Goal: Transaction & Acquisition: Purchase product/service

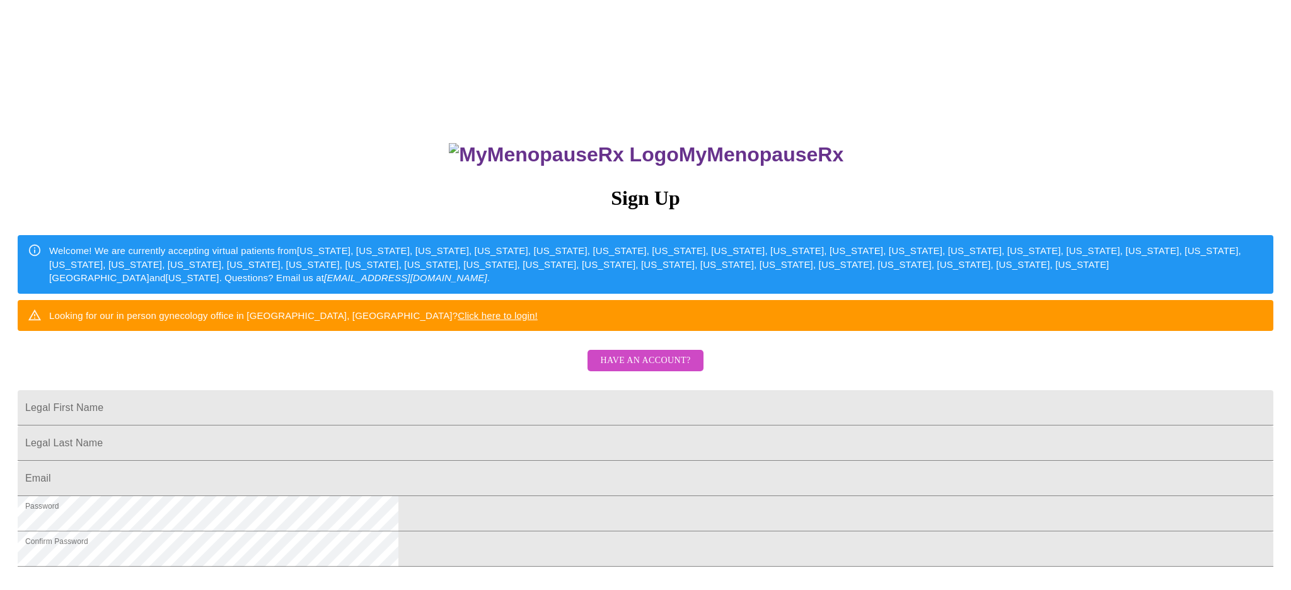
click at [641, 369] on span "Have an account?" at bounding box center [645, 361] width 90 height 16
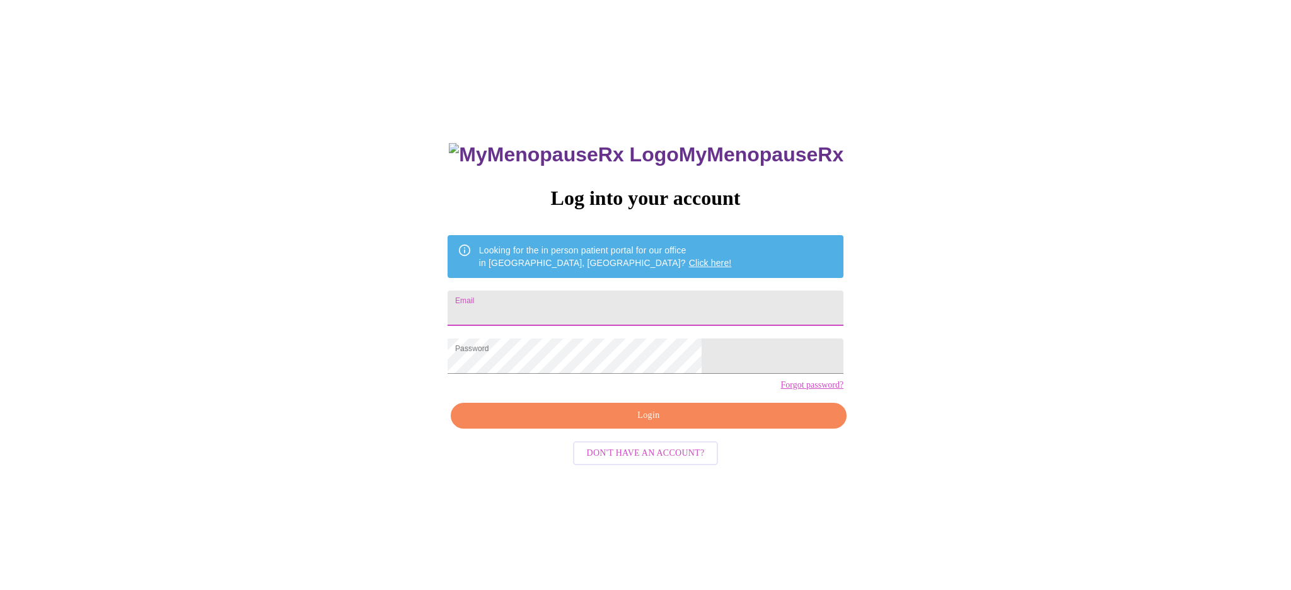
click at [551, 306] on input "Email" at bounding box center [646, 308] width 396 height 35
type input "[EMAIL_ADDRESS][DOMAIN_NAME]"
click at [664, 424] on span "Login" at bounding box center [648, 416] width 367 height 16
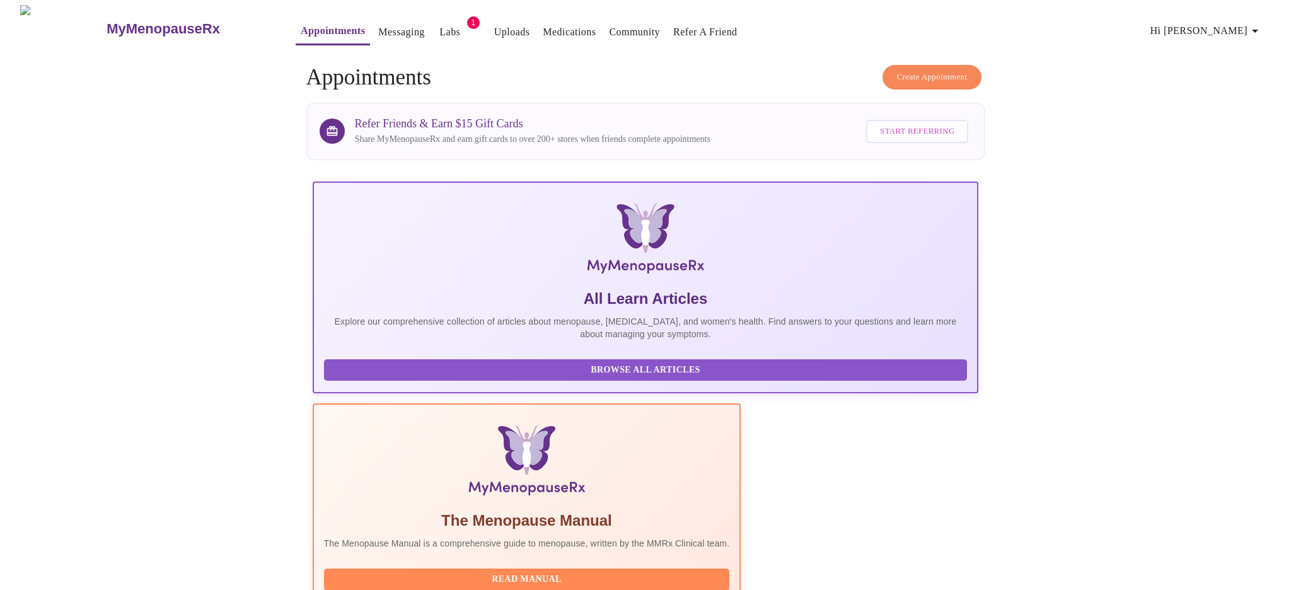
click at [929, 70] on span "Create Appointment" at bounding box center [932, 77] width 71 height 14
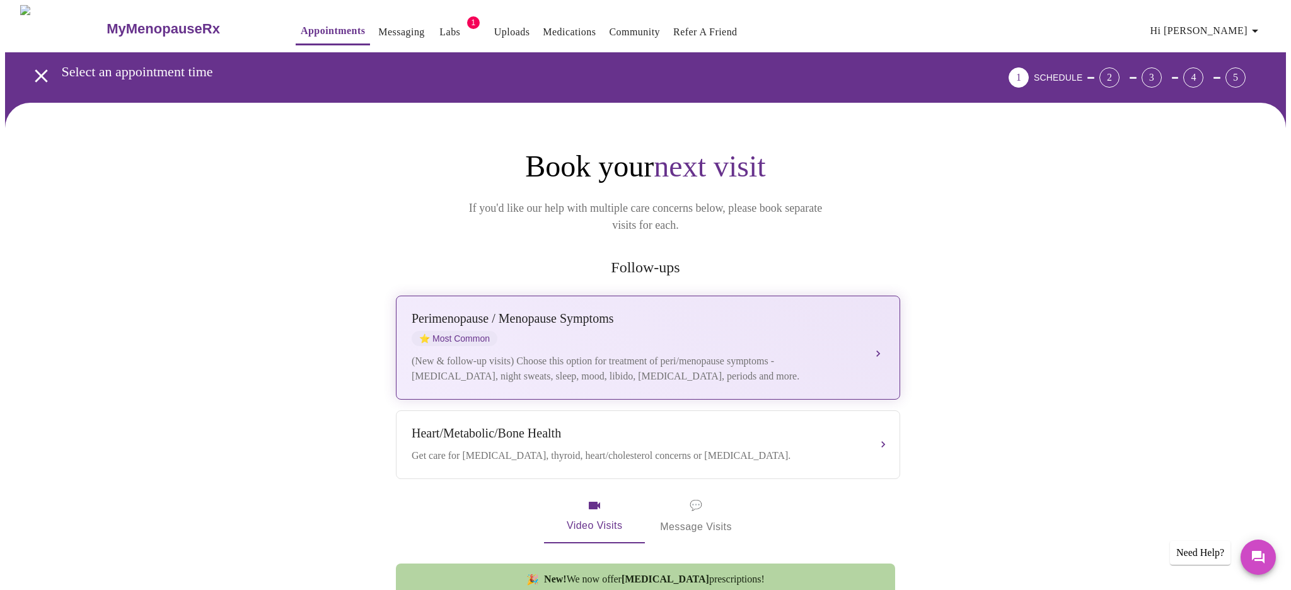
click at [606, 318] on div "[MEDICAL_DATA] / Menopause Symptoms ⭐ Most Common" at bounding box center [636, 328] width 448 height 35
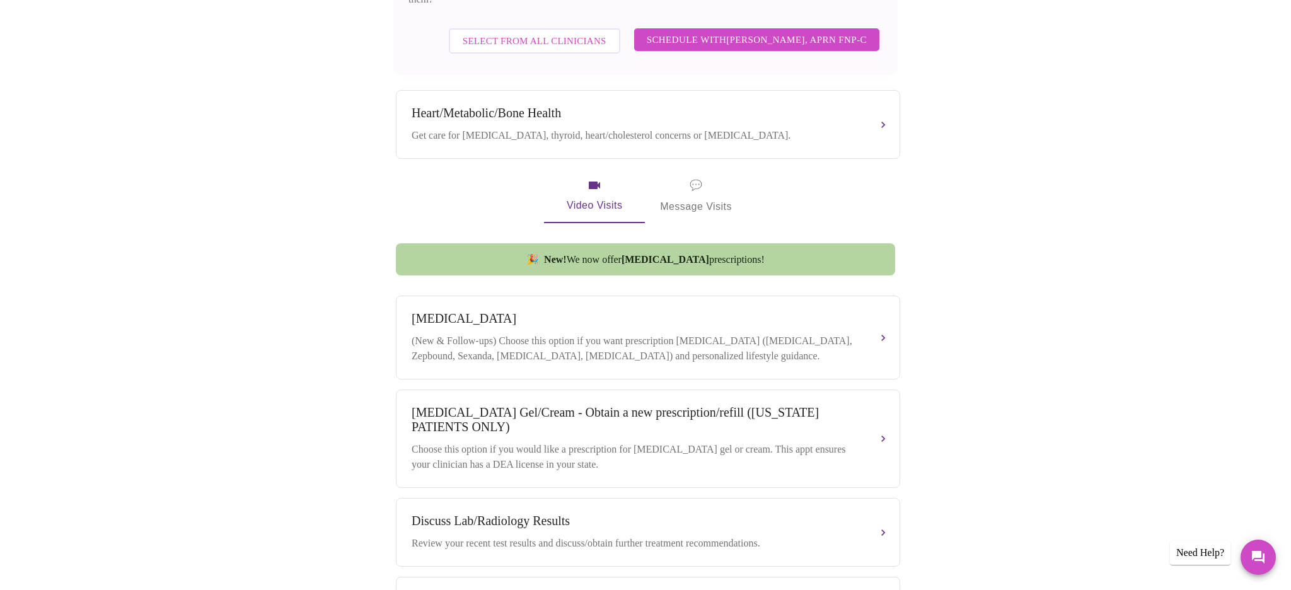
scroll to position [466, 0]
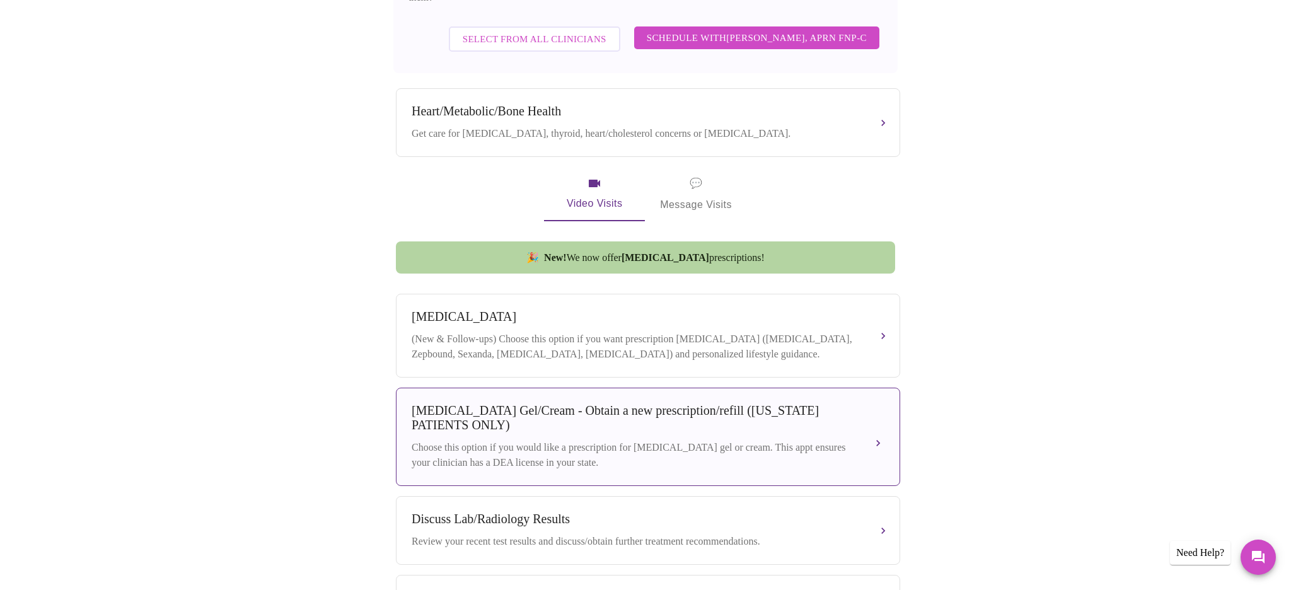
click at [591, 404] on div "[MEDICAL_DATA] Gel/Cream - Obtain a new prescription/refill ([US_STATE] PATIENT…" at bounding box center [636, 417] width 448 height 29
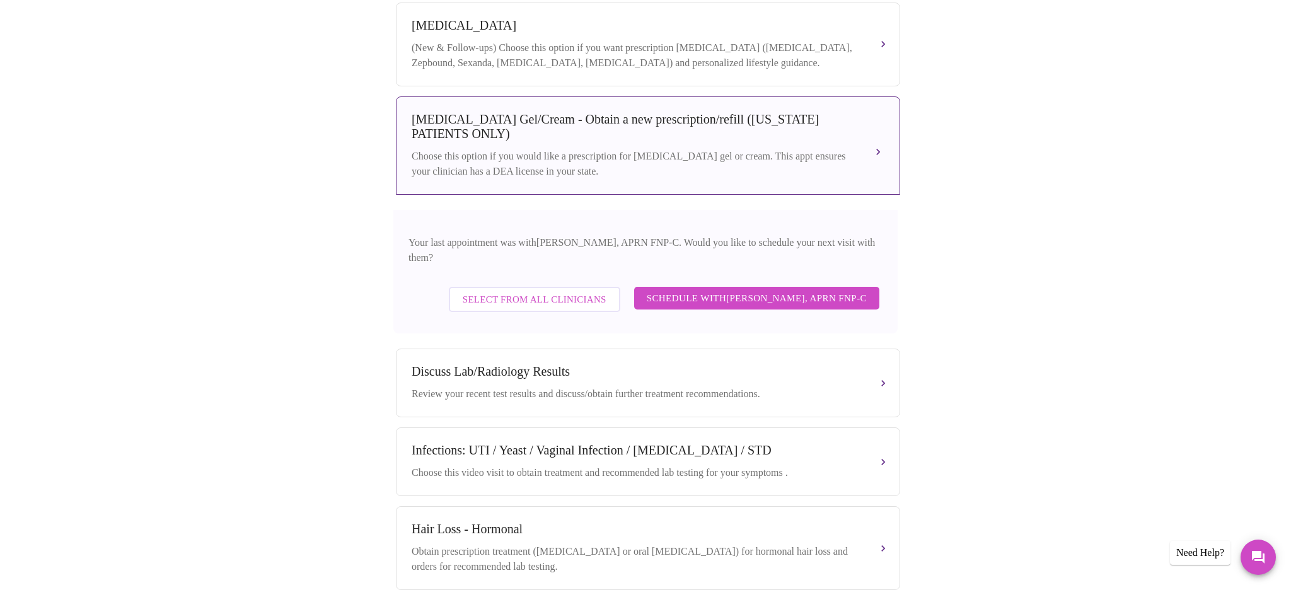
scroll to position [619, 0]
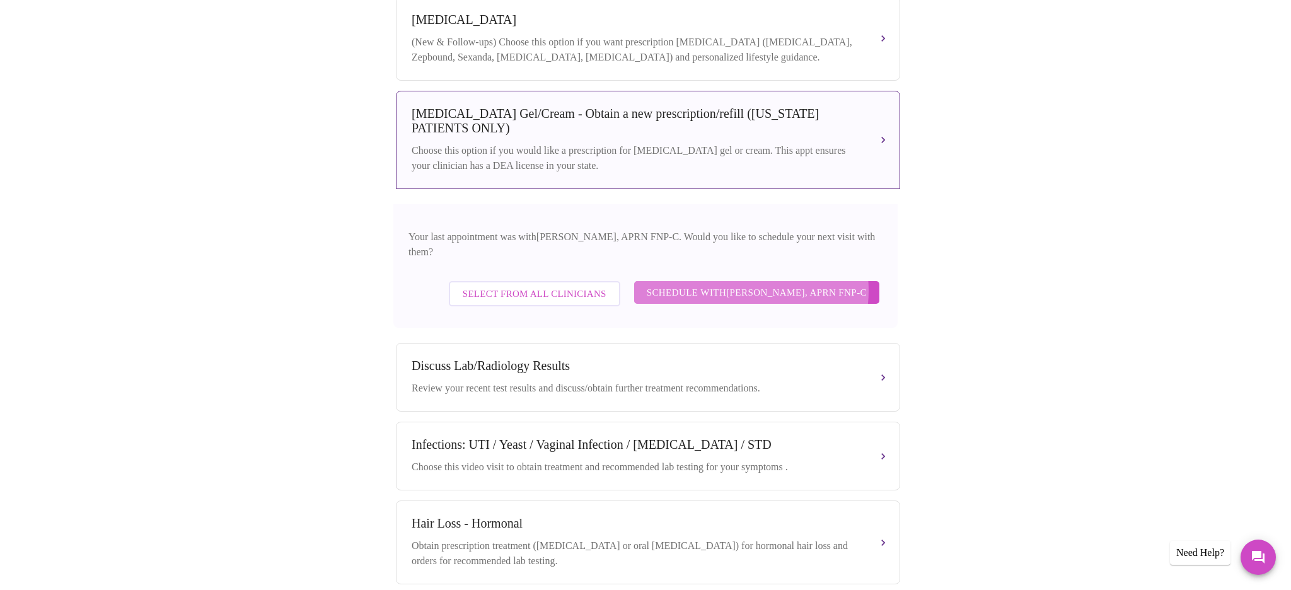
click at [748, 284] on span "Schedule with [PERSON_NAME], APRN FNP-C" at bounding box center [757, 292] width 220 height 16
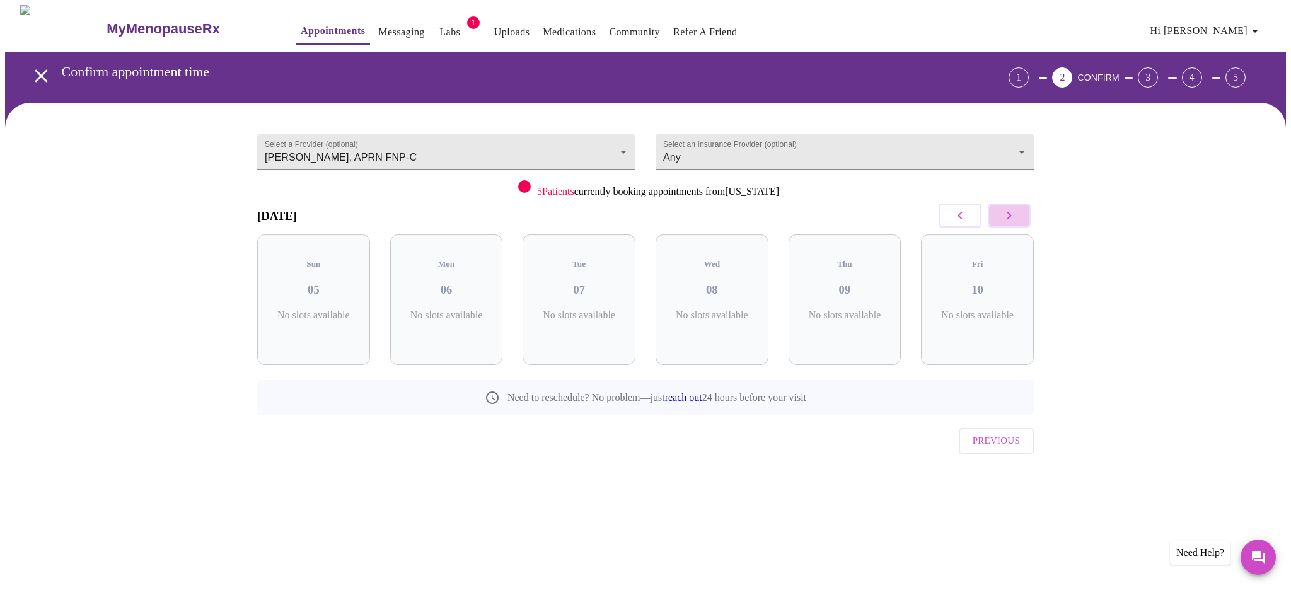
click at [1018, 214] on button "button" at bounding box center [1009, 216] width 43 height 24
click at [967, 218] on icon "button" at bounding box center [959, 215] width 15 height 15
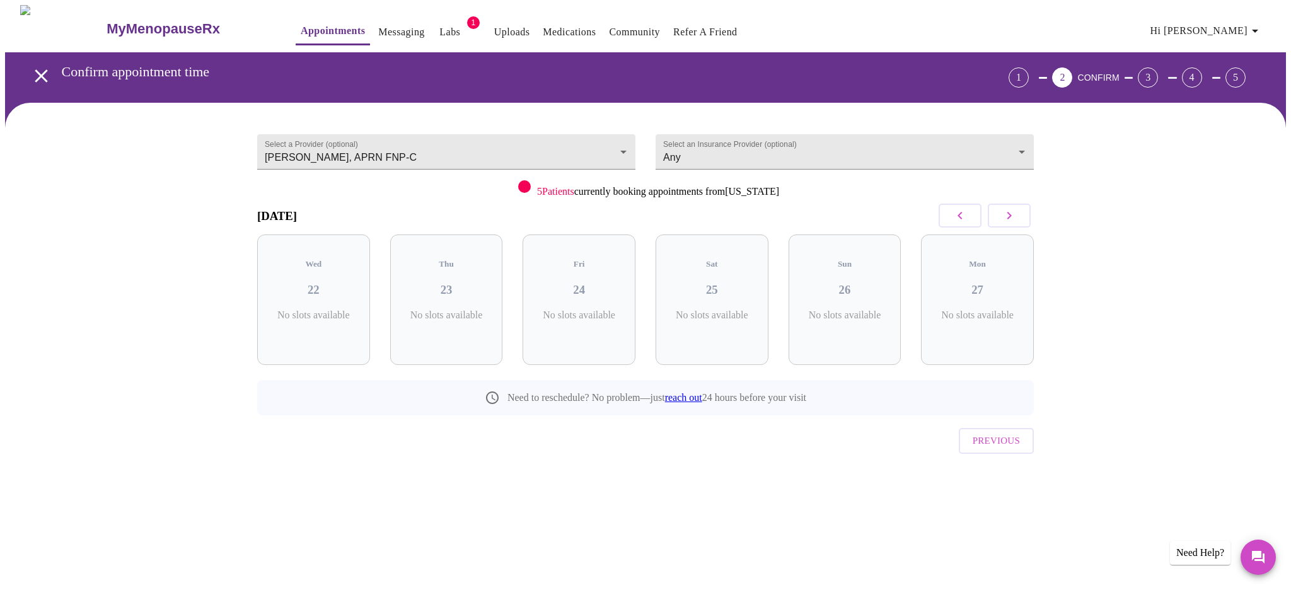
click at [967, 218] on icon "button" at bounding box center [959, 215] width 15 height 15
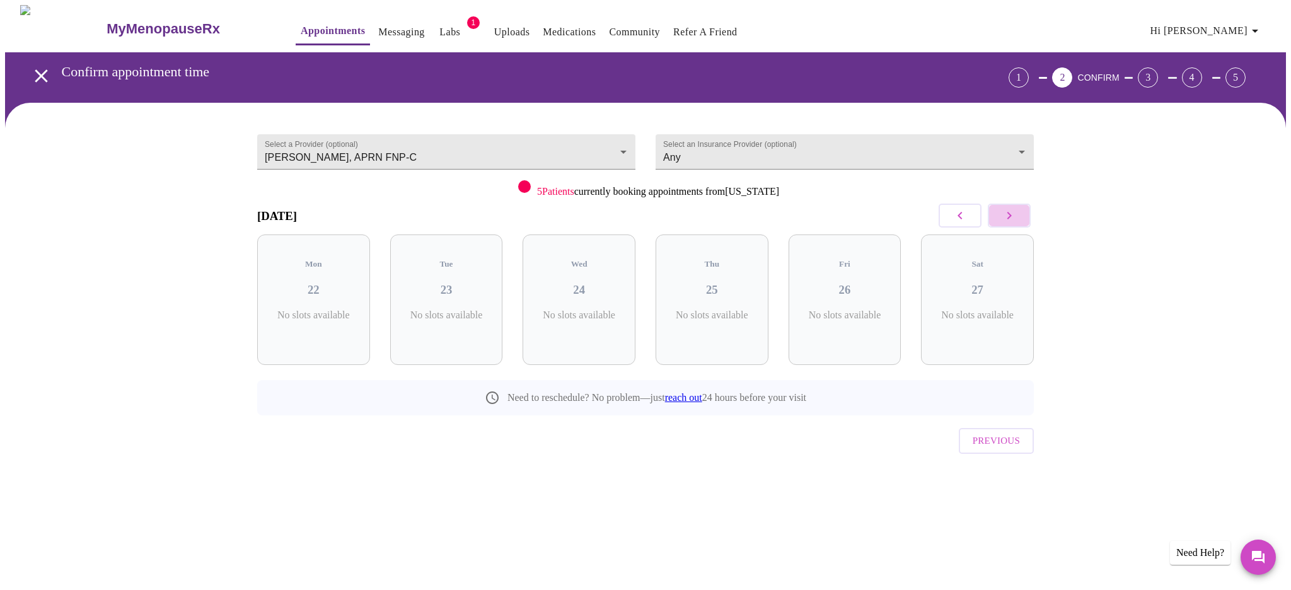
click at [1007, 217] on icon "button" at bounding box center [1009, 215] width 15 height 15
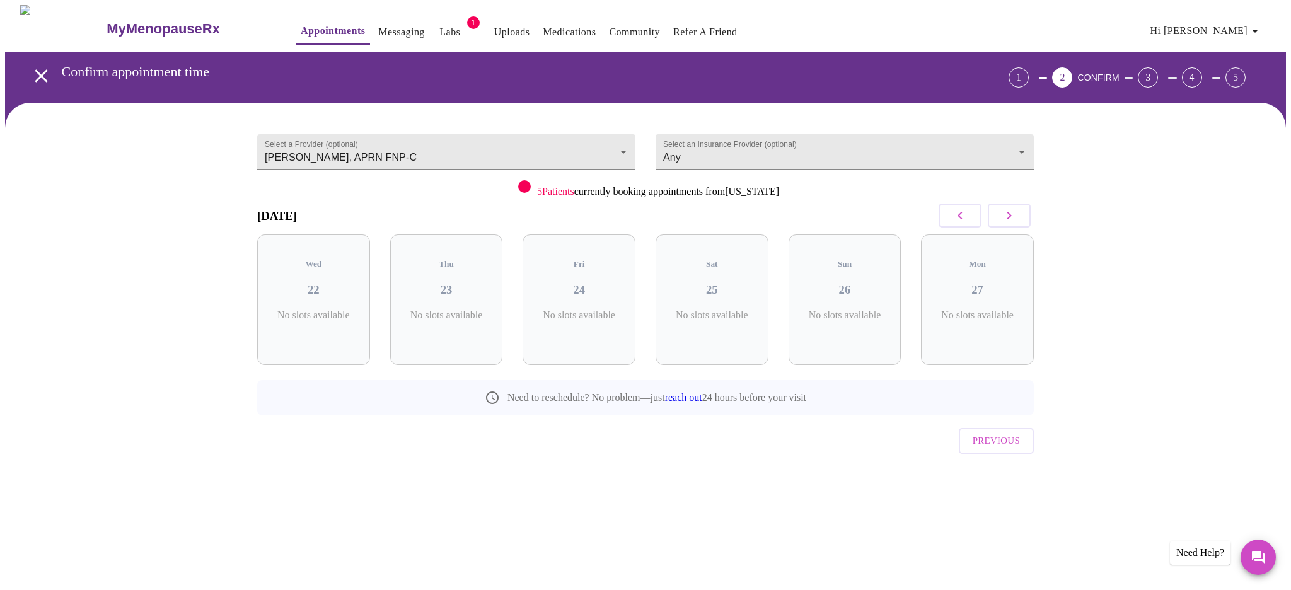
click at [1007, 217] on icon "button" at bounding box center [1009, 215] width 15 height 15
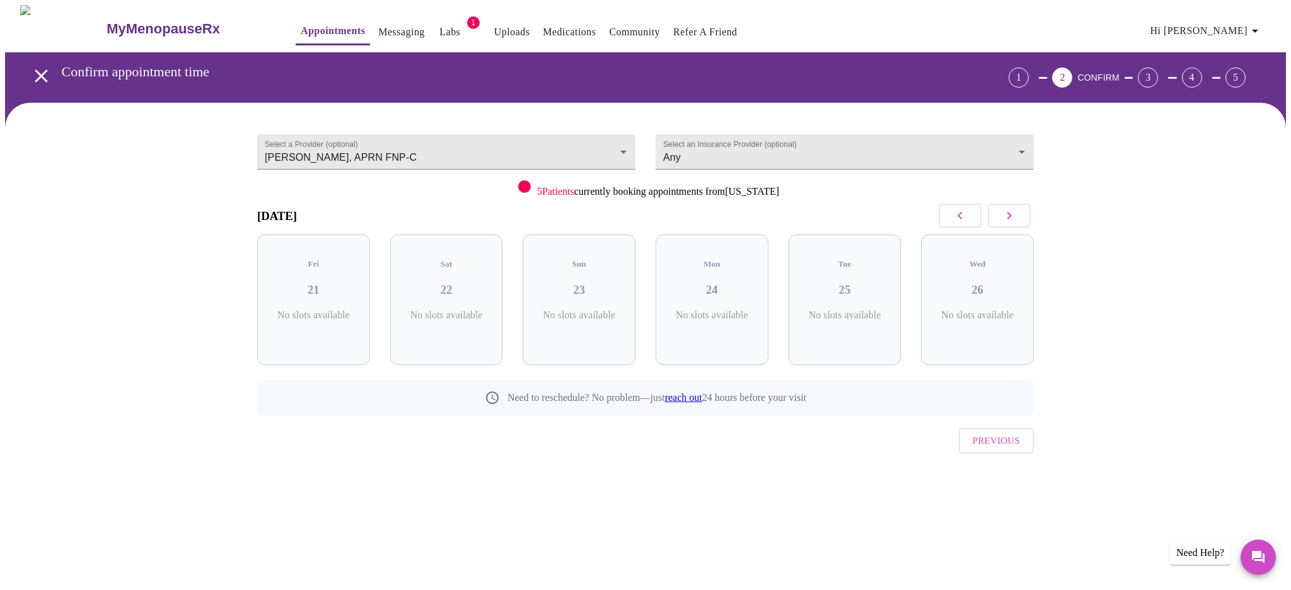
click at [1007, 217] on icon "button" at bounding box center [1009, 215] width 15 height 15
click at [961, 219] on icon "button" at bounding box center [959, 215] width 15 height 15
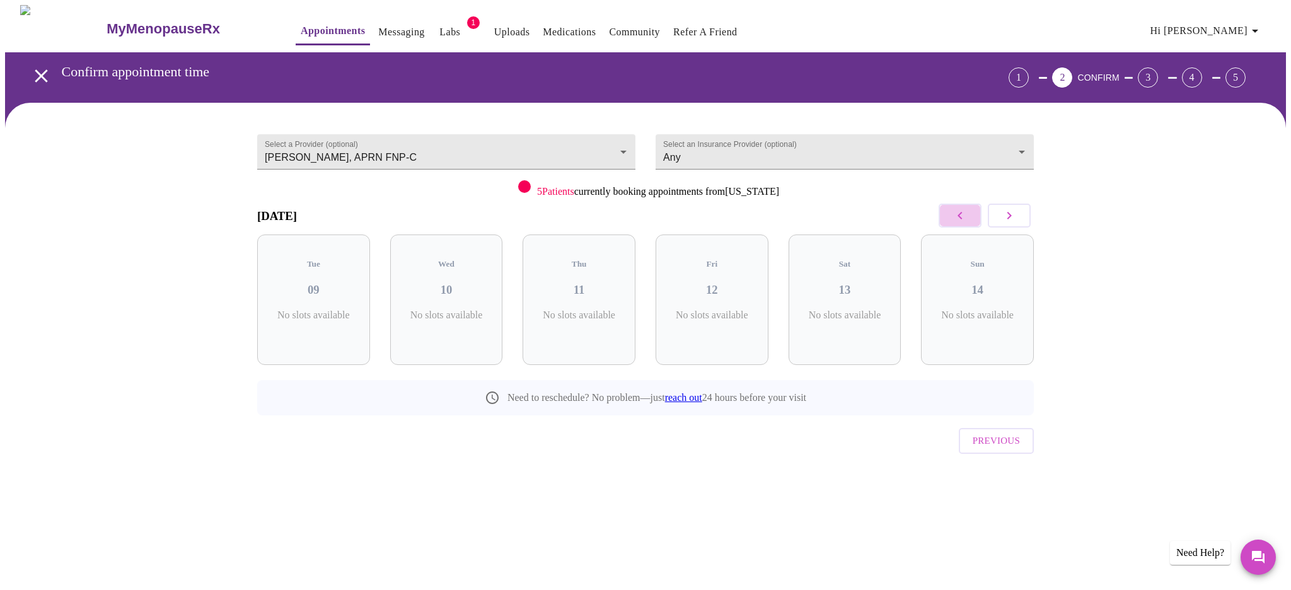
click at [961, 219] on icon "button" at bounding box center [959, 215] width 15 height 15
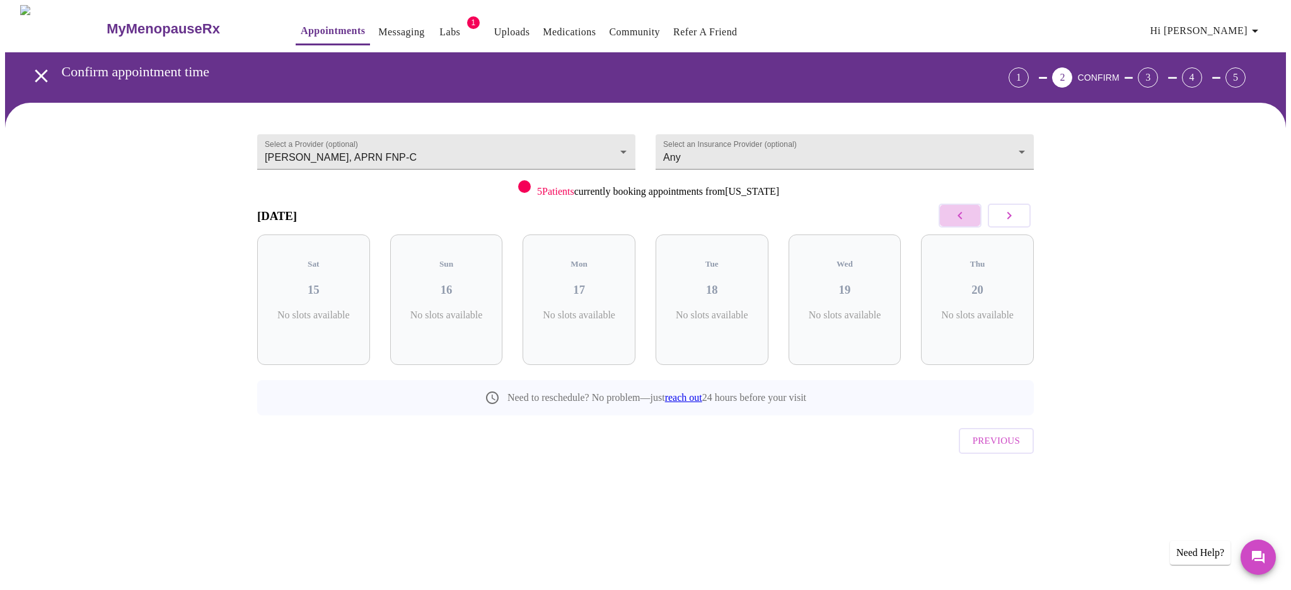
click at [961, 219] on icon "button" at bounding box center [959, 215] width 15 height 15
click at [1014, 141] on body "MyMenopauseRx Appointments Messaging Labs 1 Uploads Medications Community Refer…" at bounding box center [645, 261] width 1281 height 512
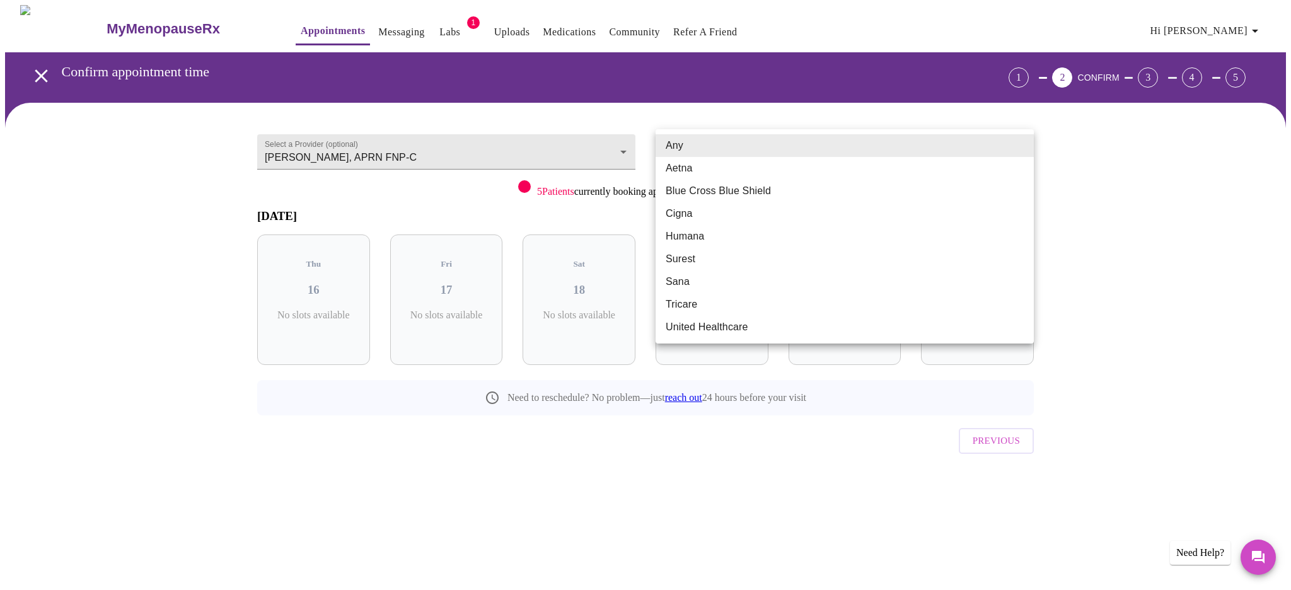
click at [736, 197] on li "Blue Cross Blue Shield" at bounding box center [845, 191] width 378 height 23
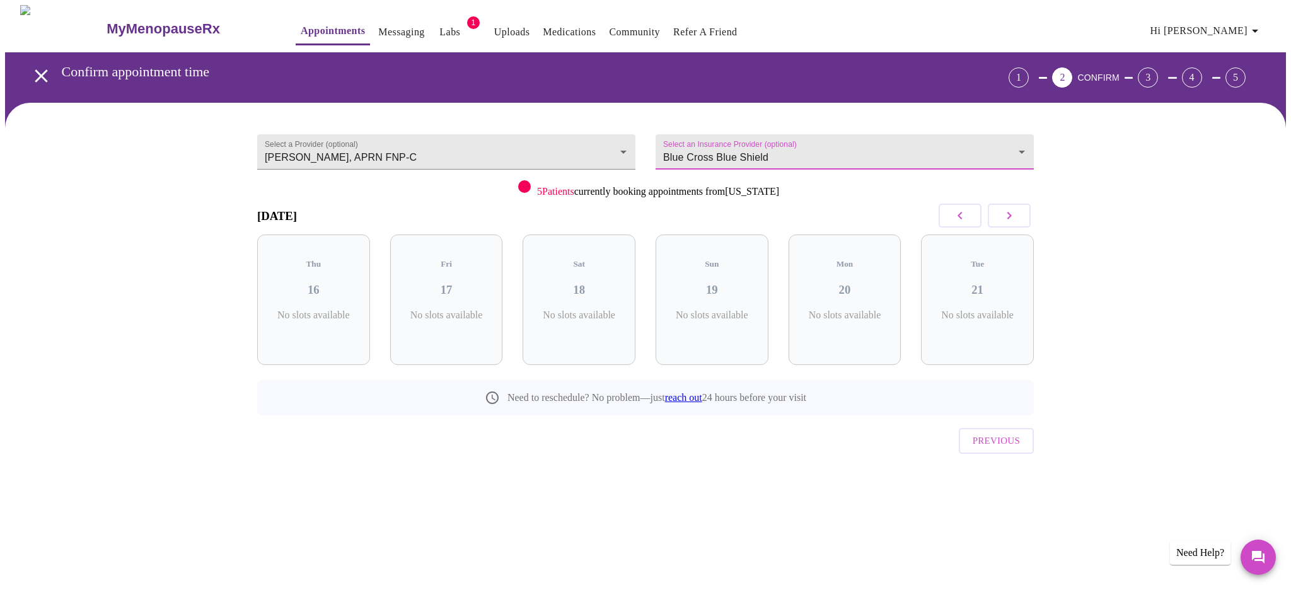
click at [1018, 141] on body "MyMenopauseRx Appointments Messaging Labs 1 Uploads Medications Community Refer…" at bounding box center [645, 261] width 1281 height 512
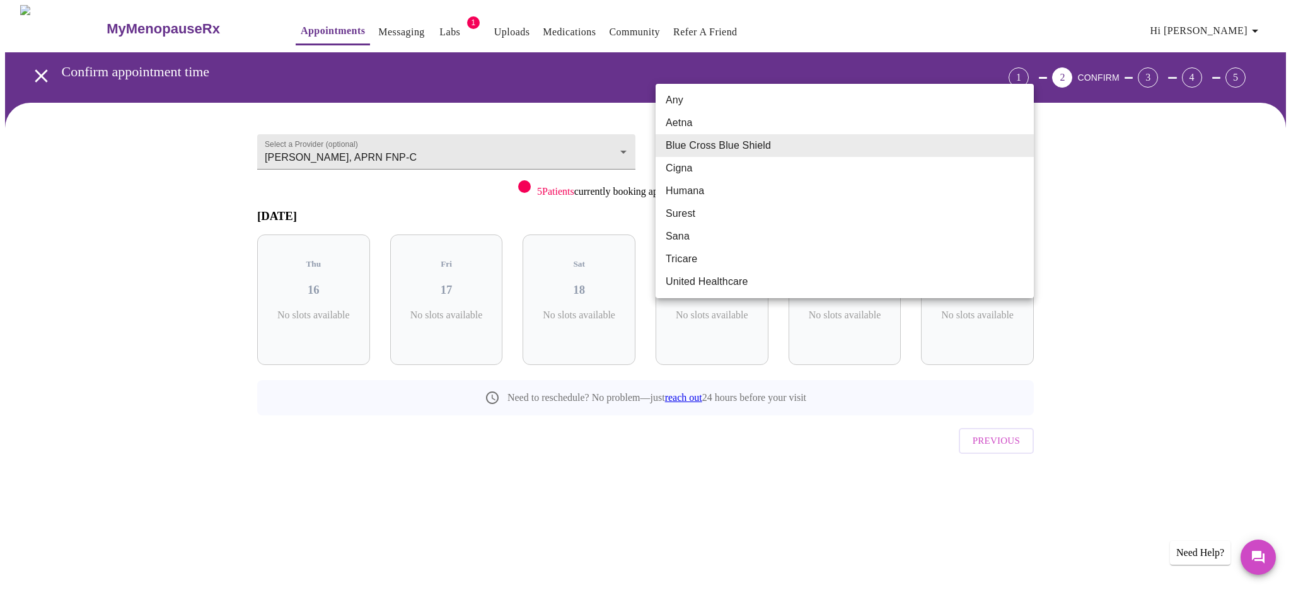
click at [686, 105] on li "Any" at bounding box center [845, 100] width 378 height 23
type input "Any"
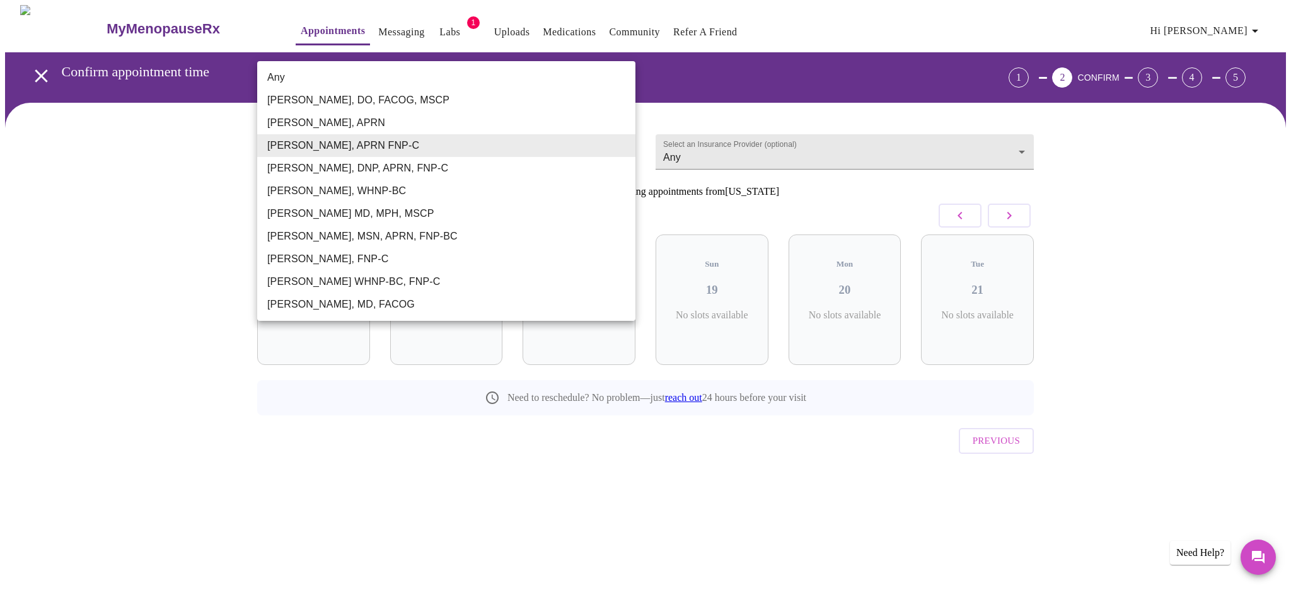
click at [613, 140] on body "MyMenopauseRx Appointments Messaging Labs 1 Uploads Medications Community Refer…" at bounding box center [645, 261] width 1281 height 512
click at [153, 183] on div at bounding box center [645, 295] width 1291 height 590
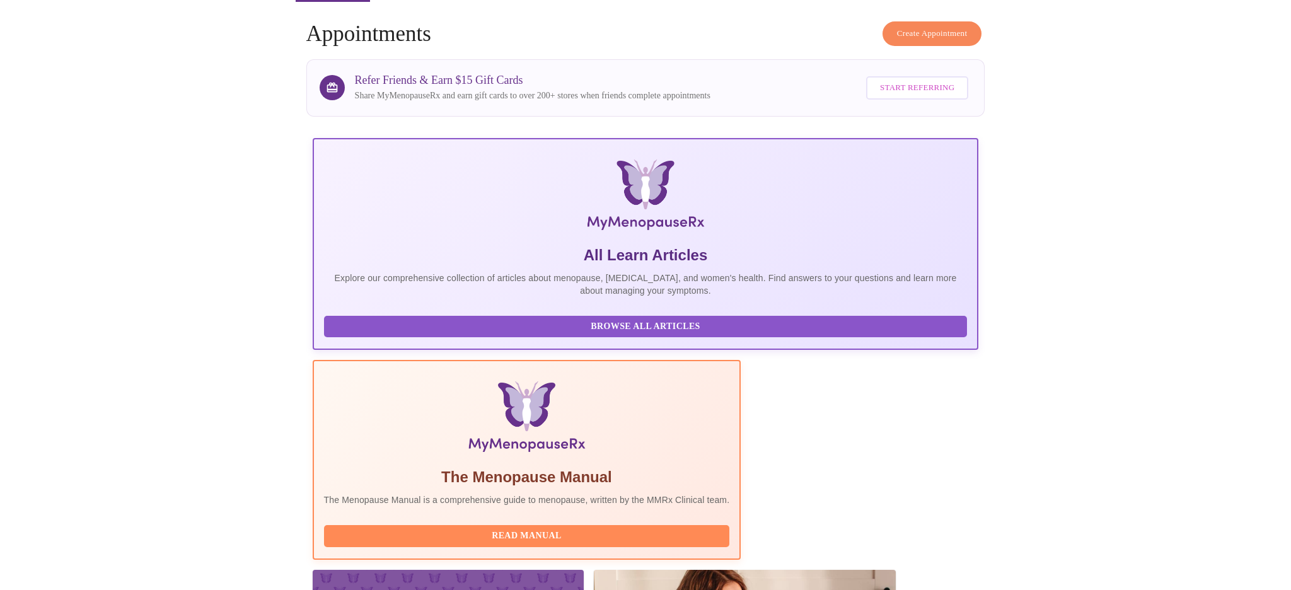
scroll to position [41, 0]
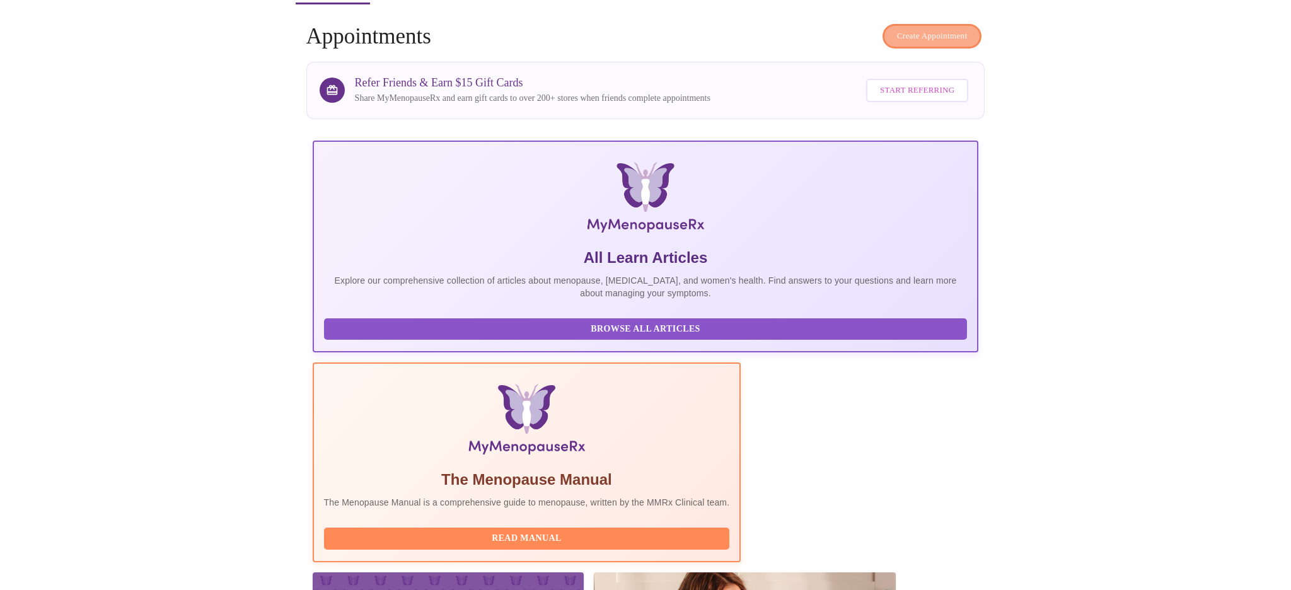
click at [926, 33] on span "Create Appointment" at bounding box center [932, 36] width 71 height 14
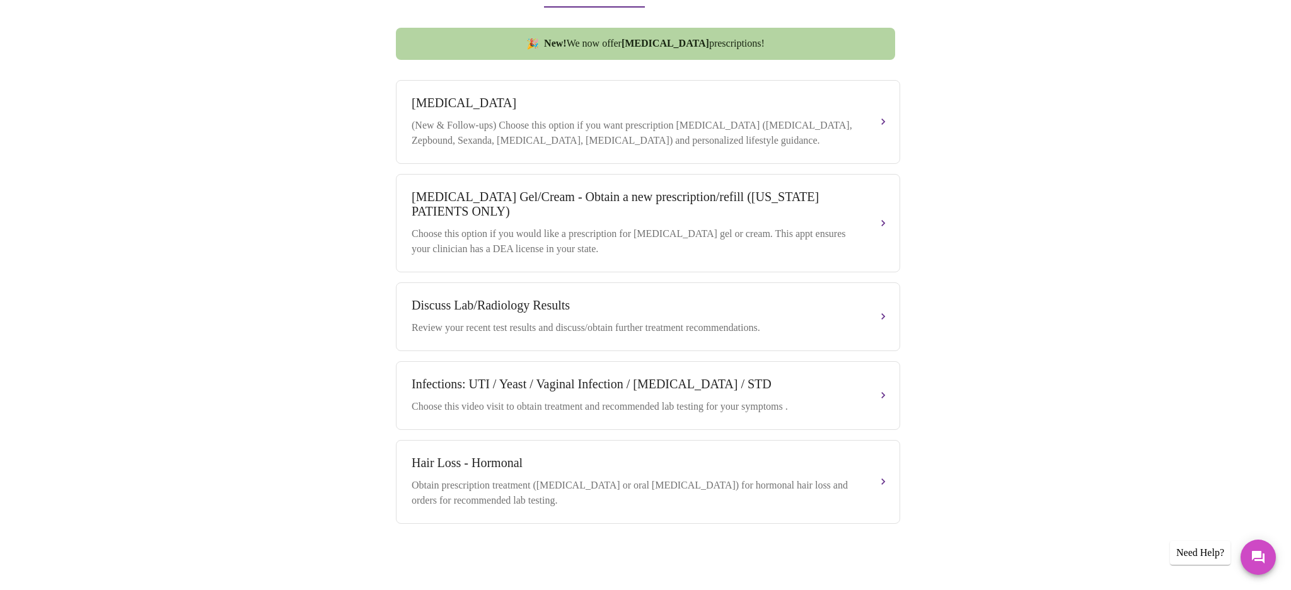
scroll to position [538, 0]
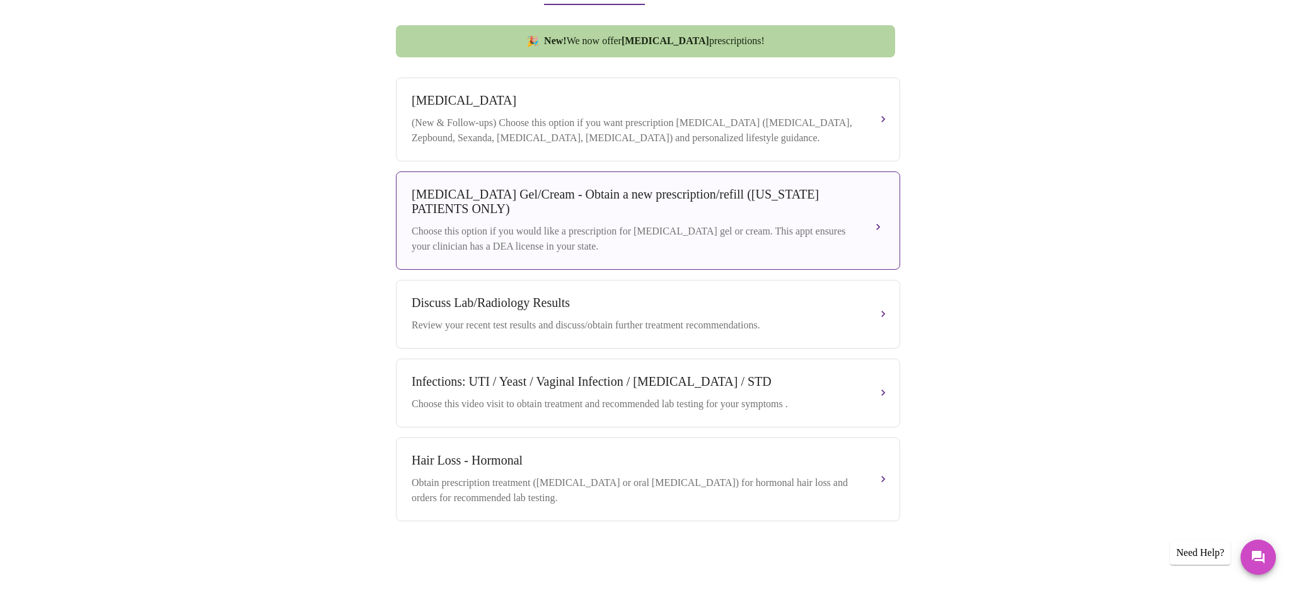
click at [550, 215] on div "[MEDICAL_DATA] Gel/Cream - Obtain a new prescription/refill ([US_STATE] PATIENT…" at bounding box center [636, 201] width 448 height 29
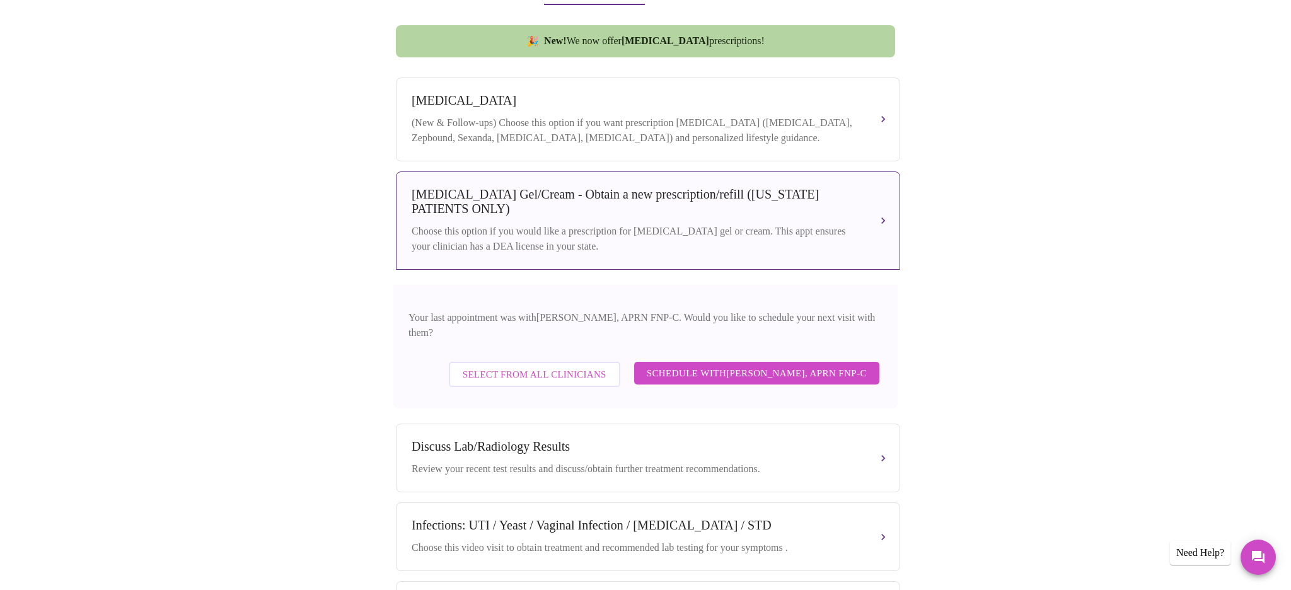
click at [562, 367] on span "Select from All Clinicians" at bounding box center [535, 374] width 144 height 16
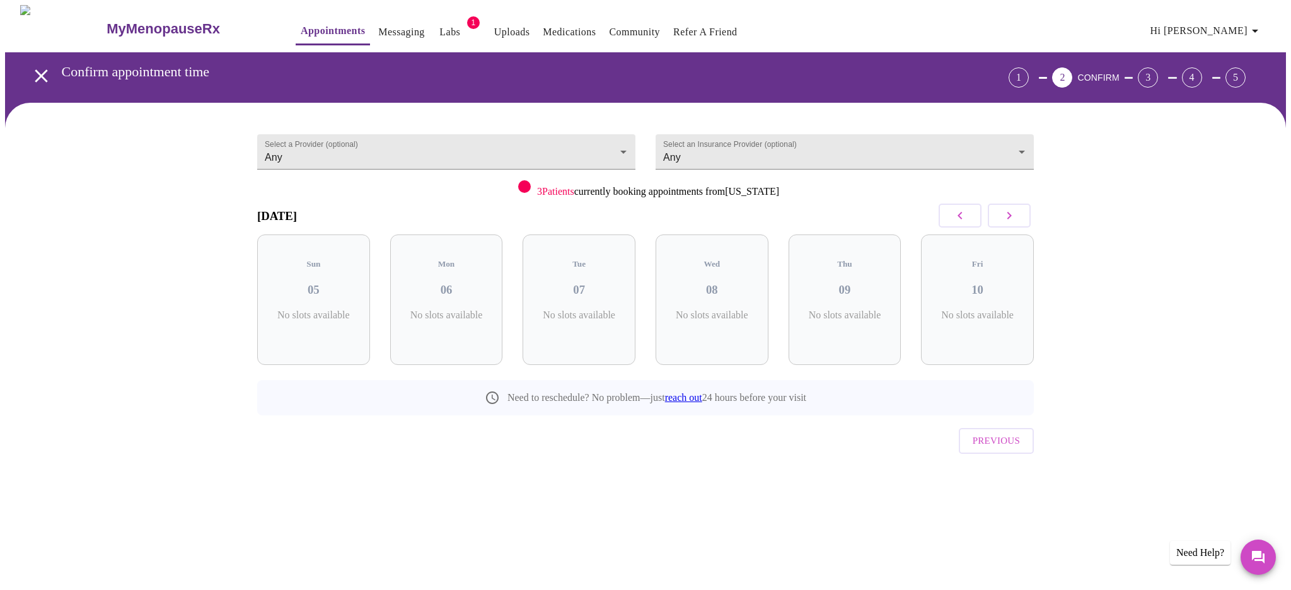
scroll to position [0, 0]
click at [447, 309] on p "4 Slots Left ( 6 Total)" at bounding box center [451, 321] width 46 height 25
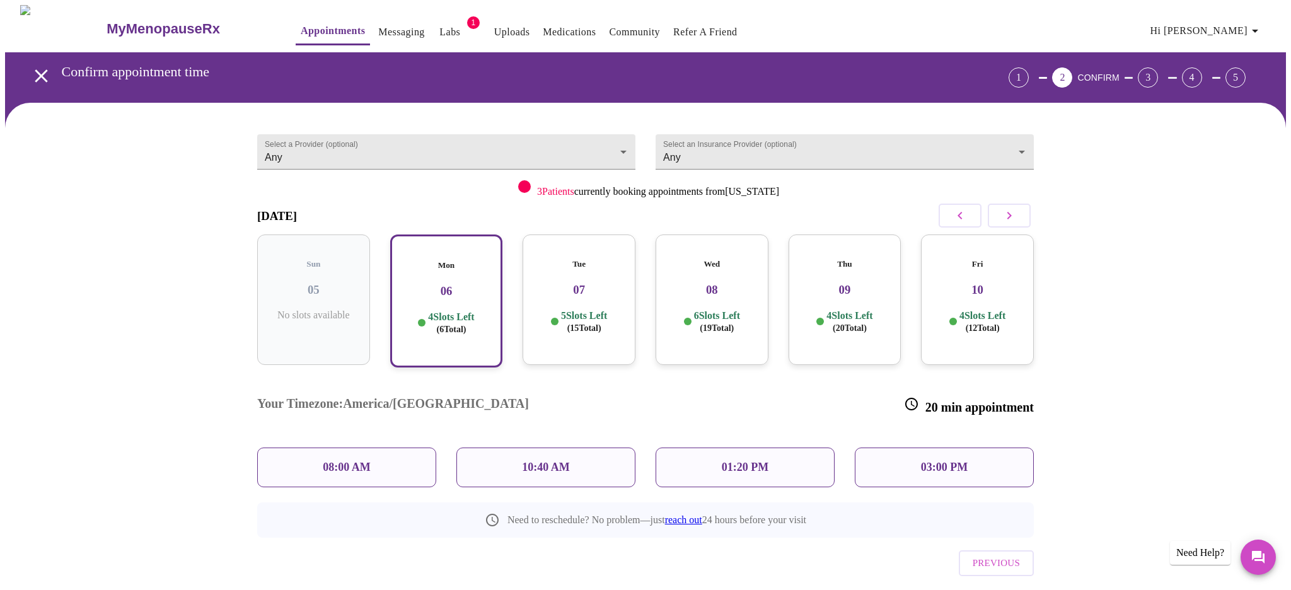
click at [581, 309] on p "5 Slots Left ( 15 Total)" at bounding box center [584, 321] width 46 height 25
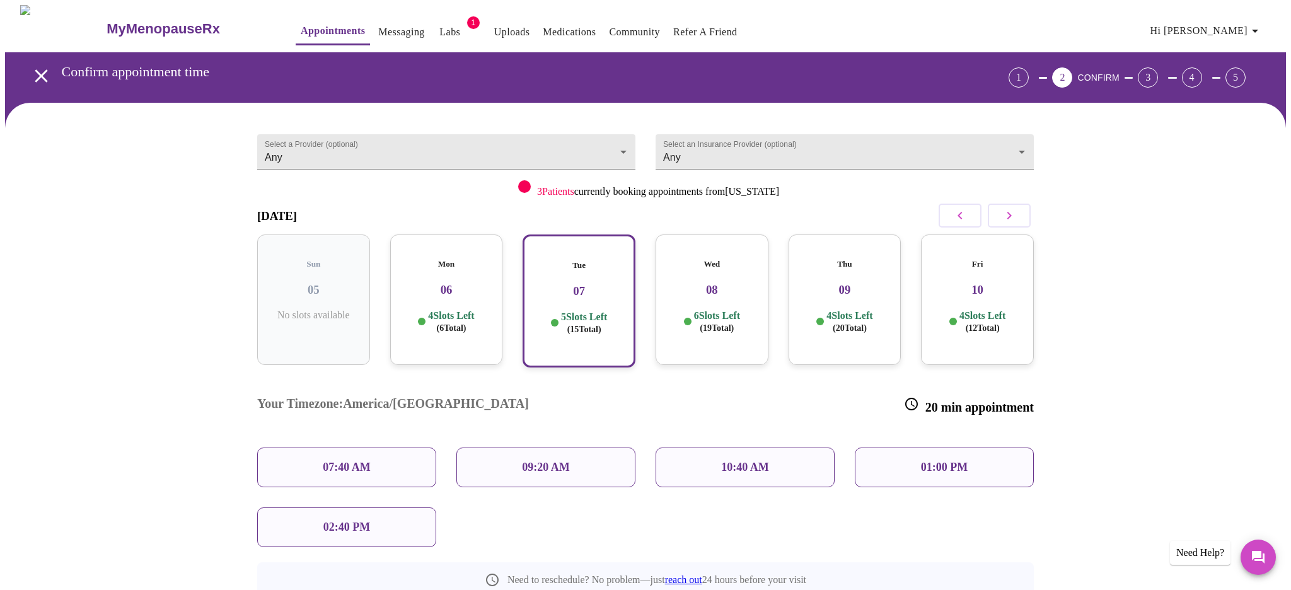
click at [458, 323] on span "( 6 Total)" at bounding box center [452, 327] width 30 height 9
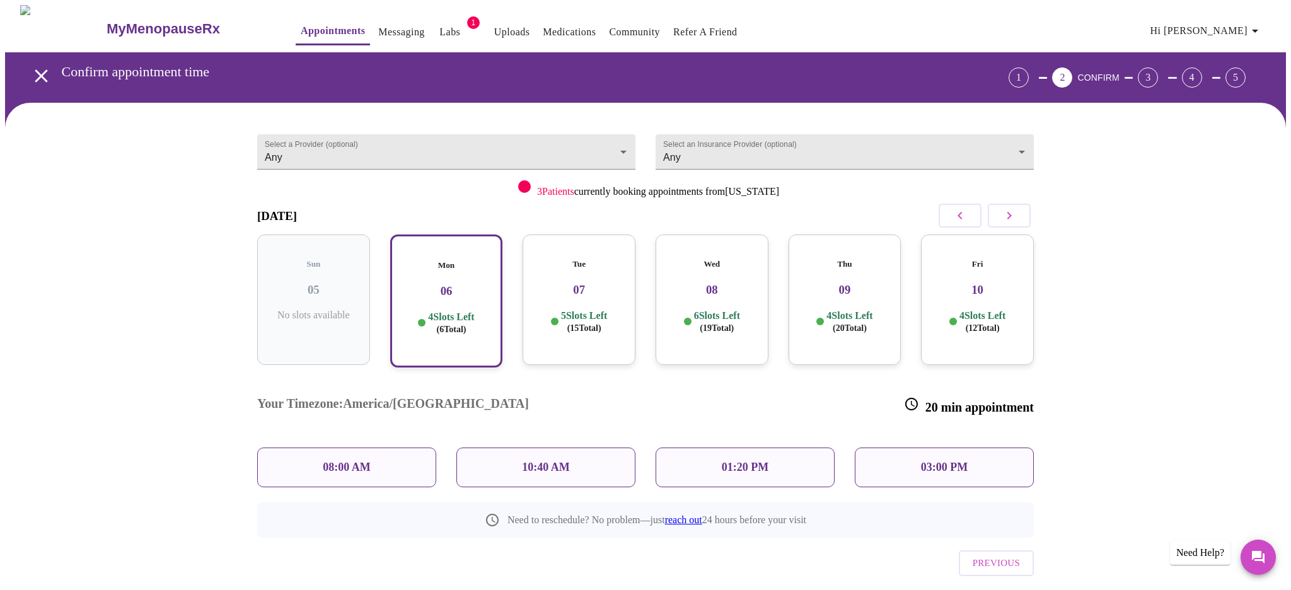
click at [543, 461] on p "10:40 AM" at bounding box center [546, 467] width 48 height 13
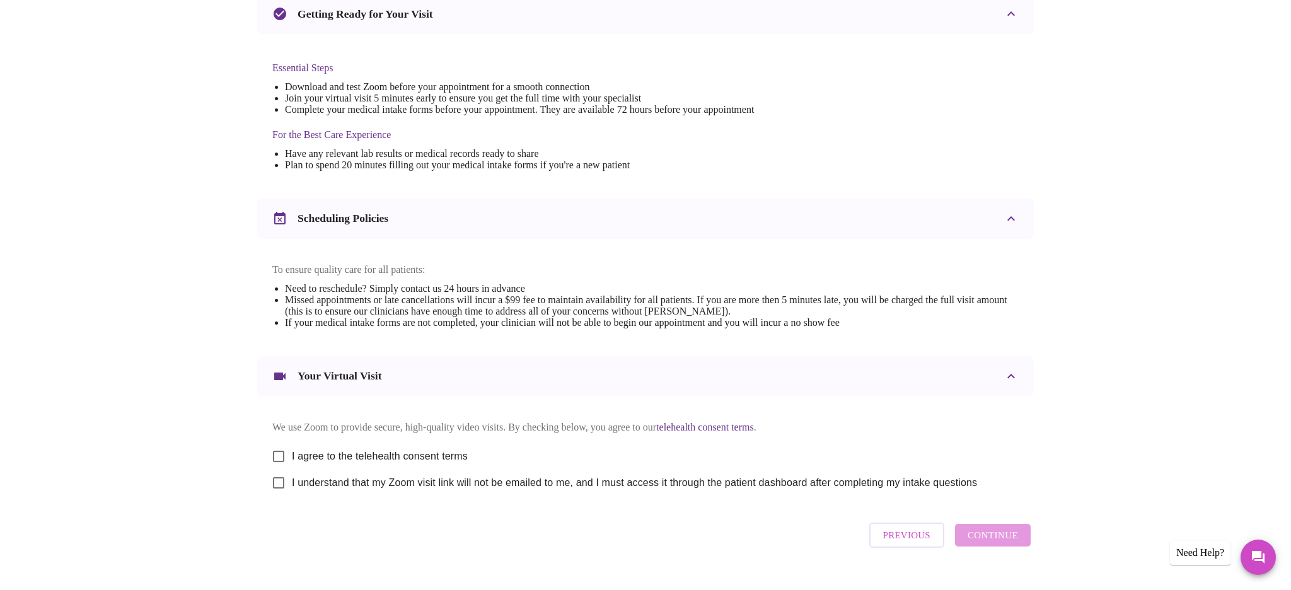
scroll to position [323, 0]
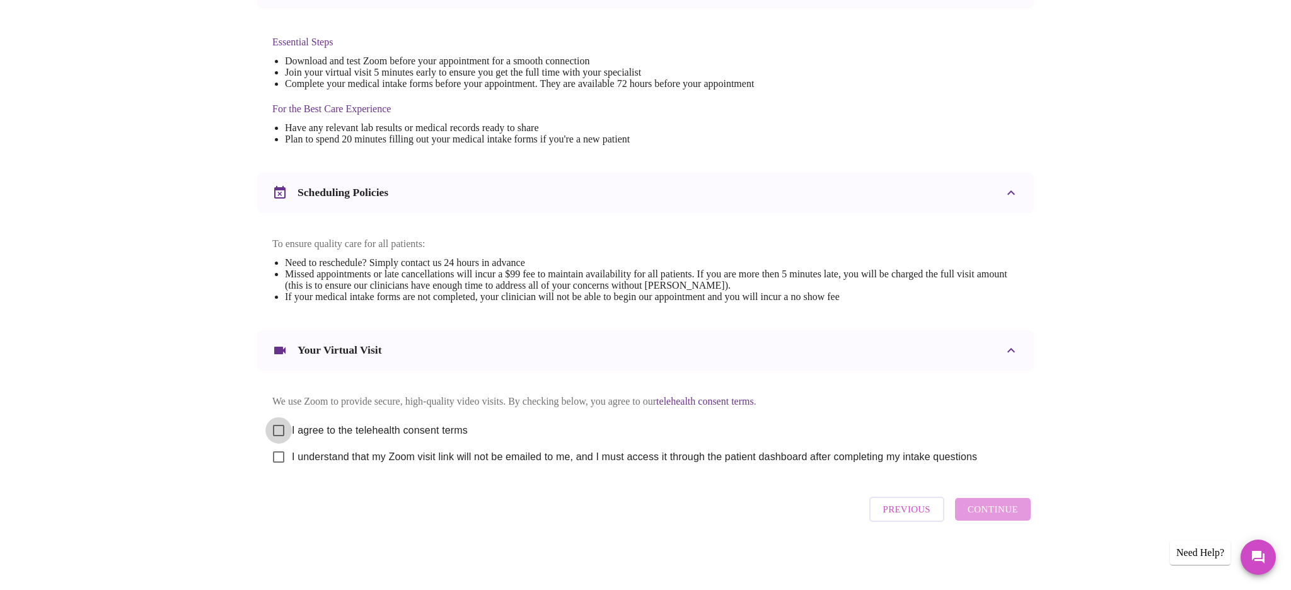
click at [279, 423] on input "I agree to the telehealth consent terms" at bounding box center [278, 430] width 26 height 26
checkbox input "true"
click at [277, 454] on input "I understand that my Zoom visit link will not be emailed to me, and I must acce…" at bounding box center [278, 457] width 26 height 26
checkbox input "true"
click at [994, 514] on span "Continue" at bounding box center [993, 509] width 50 height 16
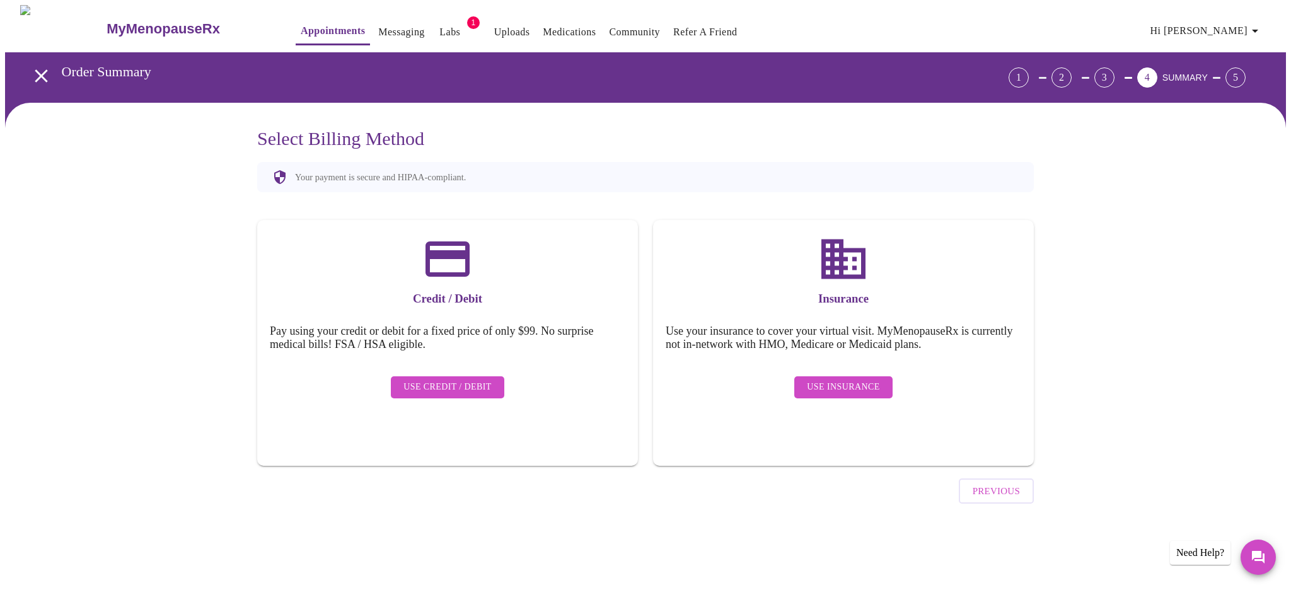
click at [438, 383] on span "Use Credit / Debit" at bounding box center [447, 387] width 88 height 16
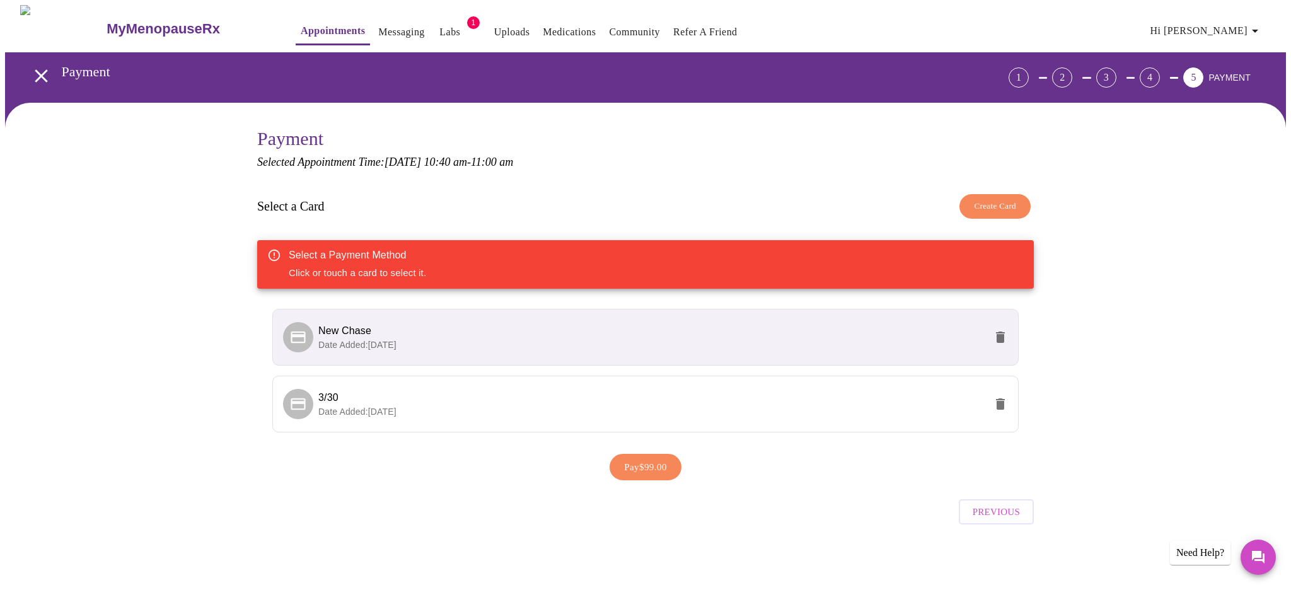
click at [444, 348] on li "New Chase Date Added: [DATE]" at bounding box center [645, 337] width 746 height 57
click at [392, 340] on span "Date Added: [DATE]" at bounding box center [357, 345] width 78 height 10
click at [386, 412] on span "Date Added: [DATE]" at bounding box center [357, 412] width 78 height 10
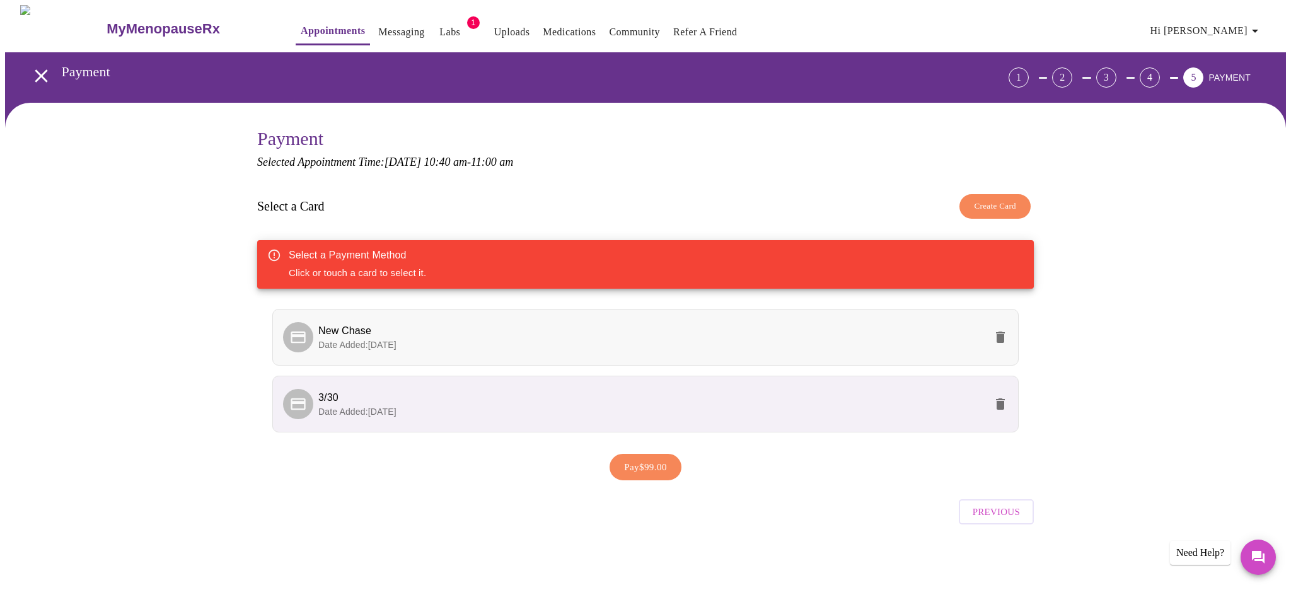
click at [298, 340] on icon at bounding box center [298, 337] width 18 height 18
click at [308, 400] on div at bounding box center [298, 404] width 30 height 30
click at [1000, 402] on icon "delete" at bounding box center [1000, 403] width 9 height 11
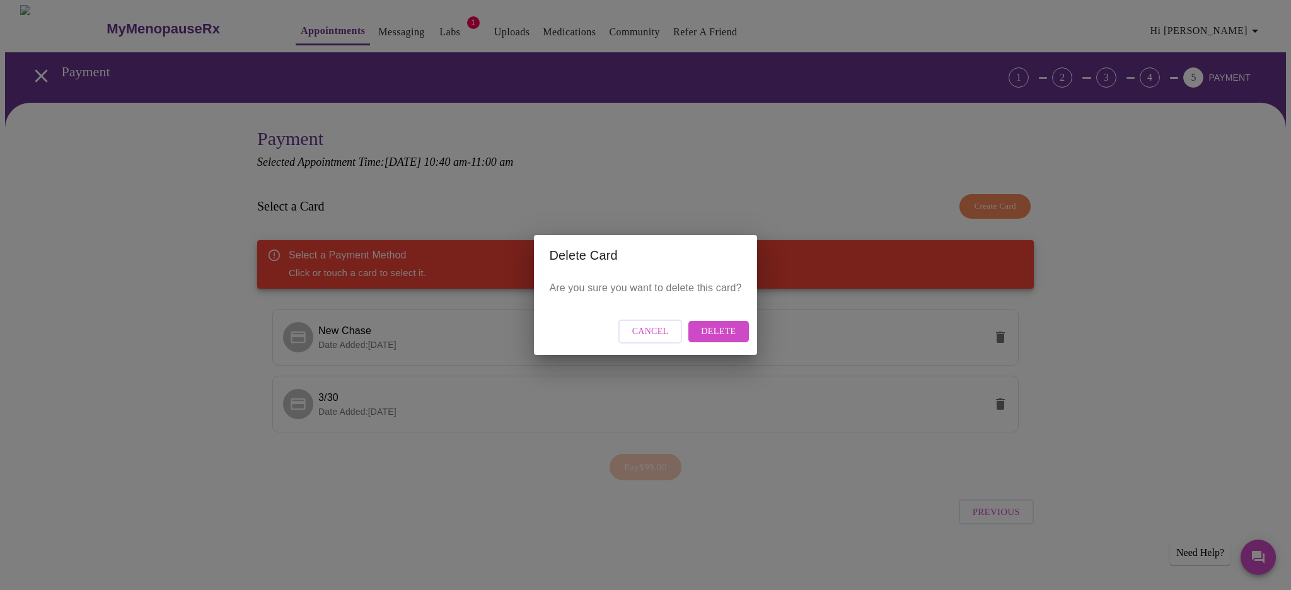
click at [727, 333] on span "Delete" at bounding box center [718, 332] width 35 height 16
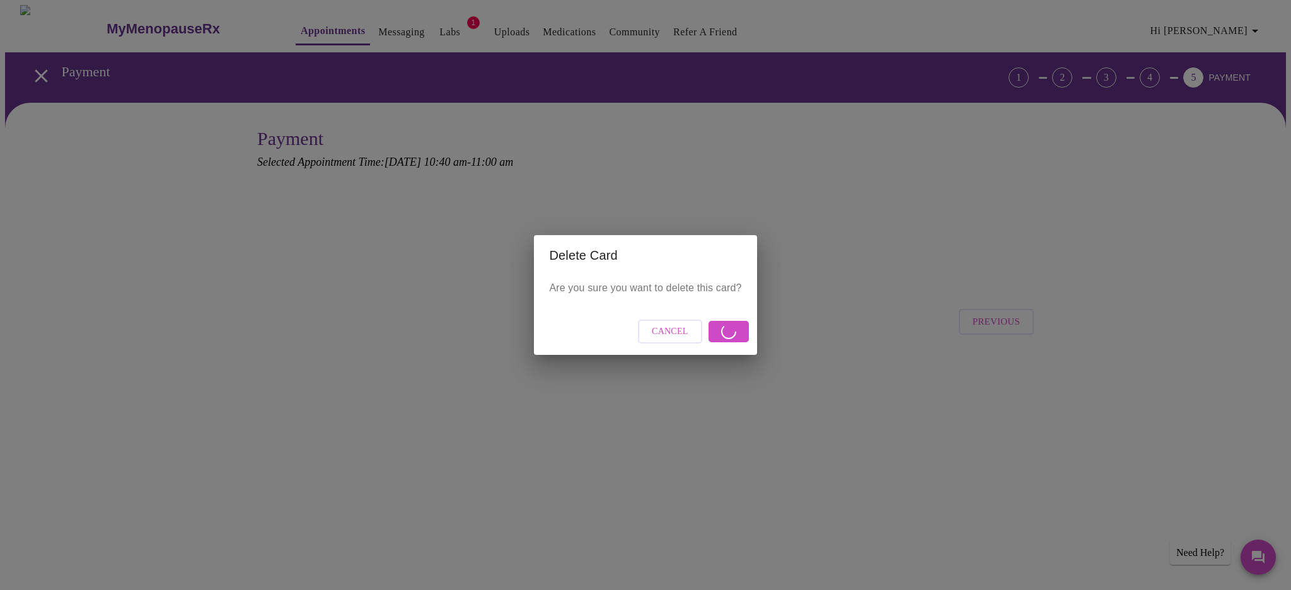
click at [671, 335] on span "Cancel" at bounding box center [670, 332] width 37 height 16
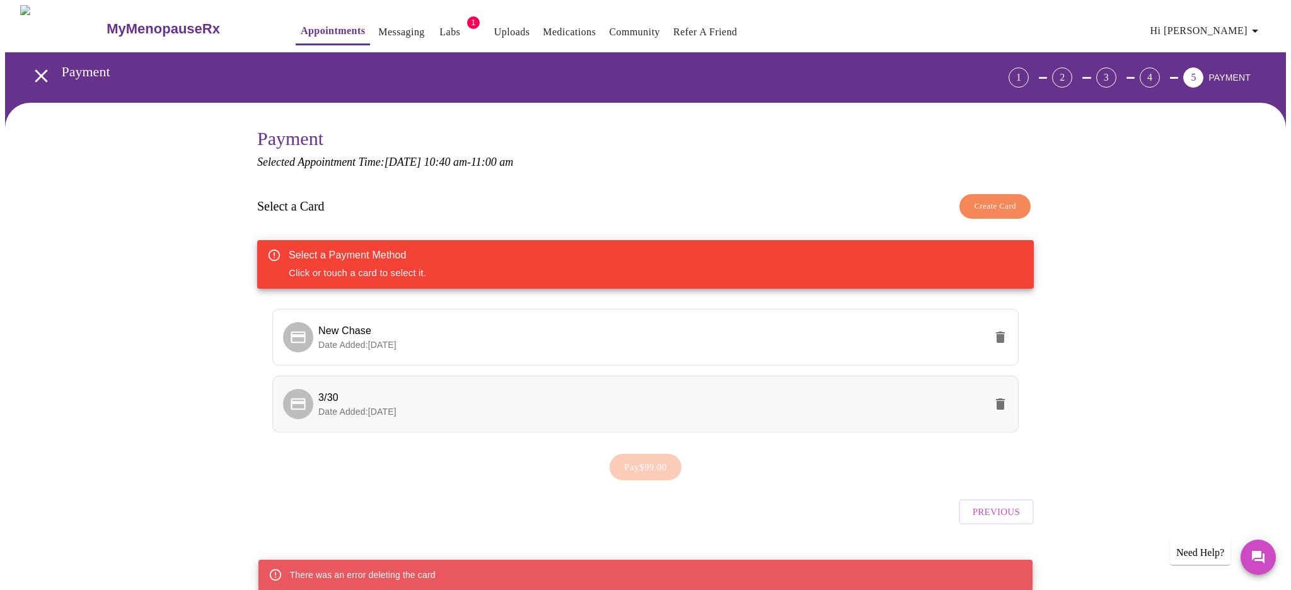
click at [502, 382] on li "3/30 Date Added: [DATE]" at bounding box center [645, 404] width 746 height 57
click at [437, 329] on span "New Chase" at bounding box center [651, 330] width 667 height 15
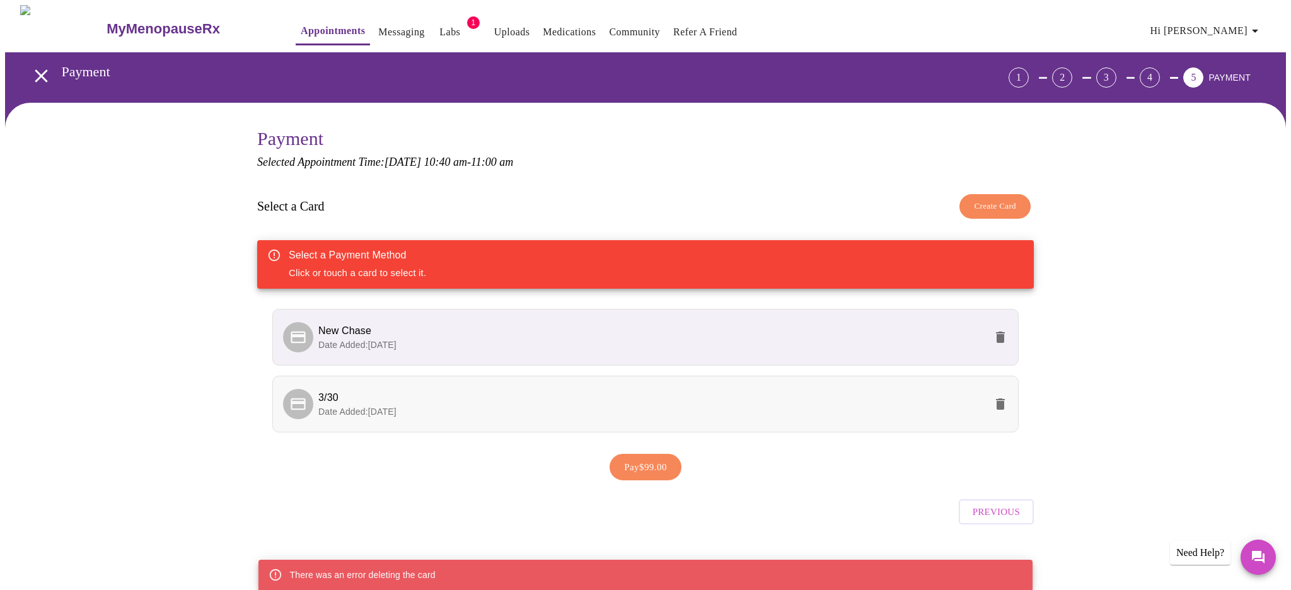
click at [422, 407] on p "Date Added: [DATE]" at bounding box center [651, 411] width 667 height 13
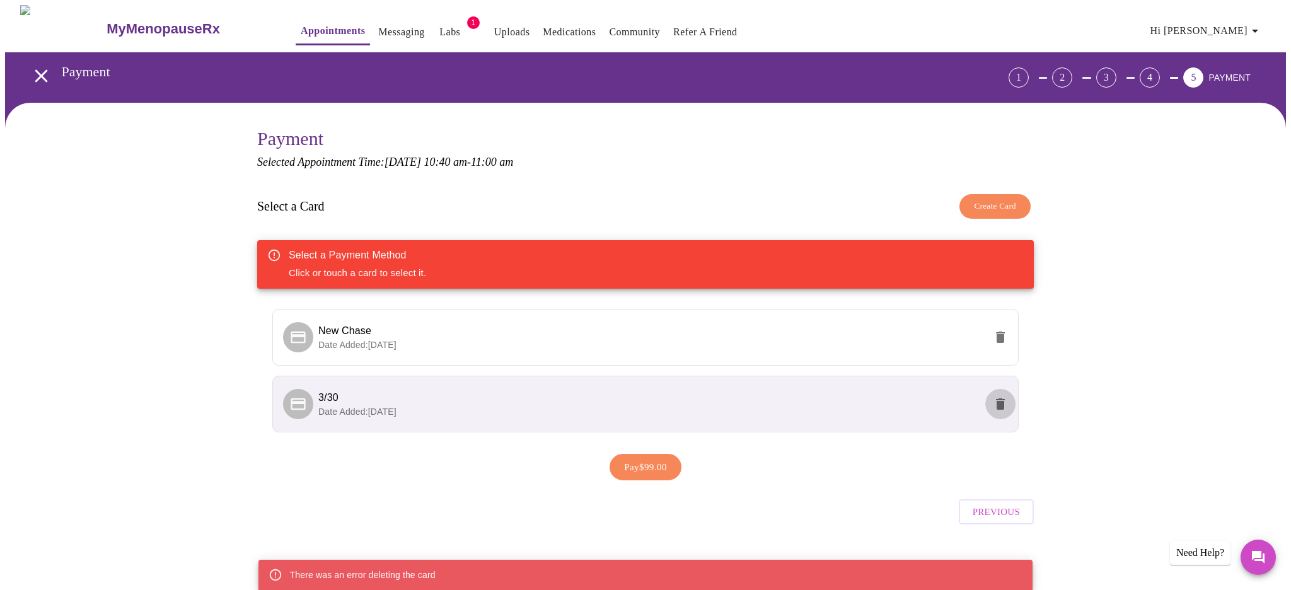
click at [1003, 400] on icon "delete" at bounding box center [1000, 403] width 9 height 11
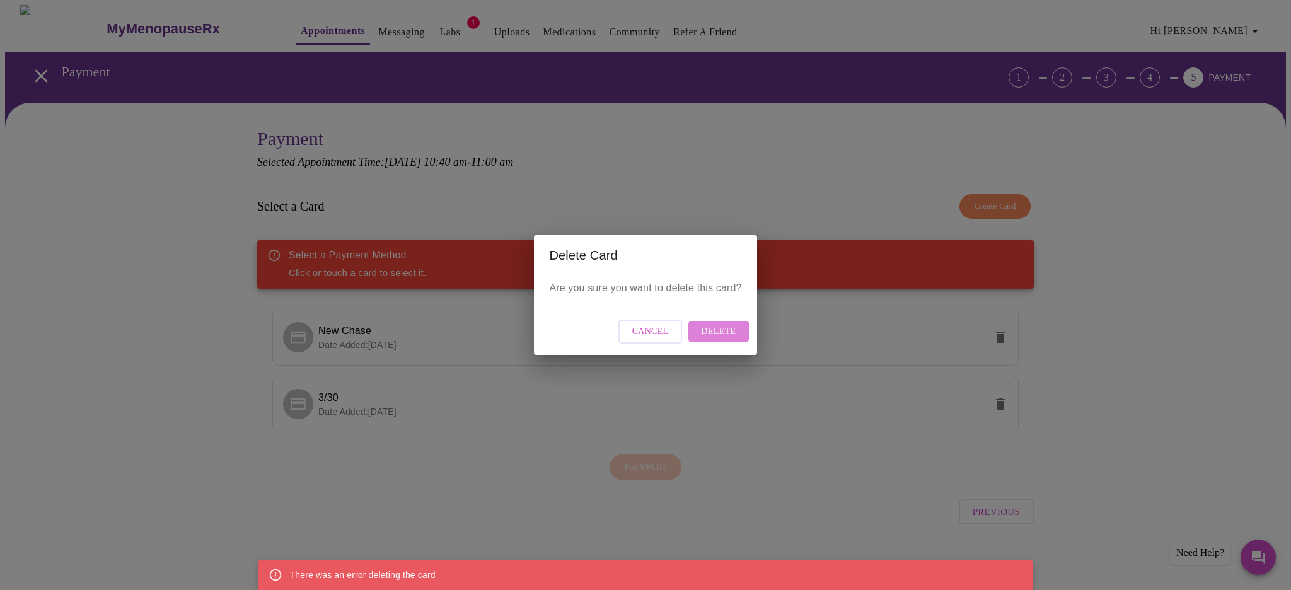
click at [715, 332] on span "Delete" at bounding box center [718, 332] width 35 height 16
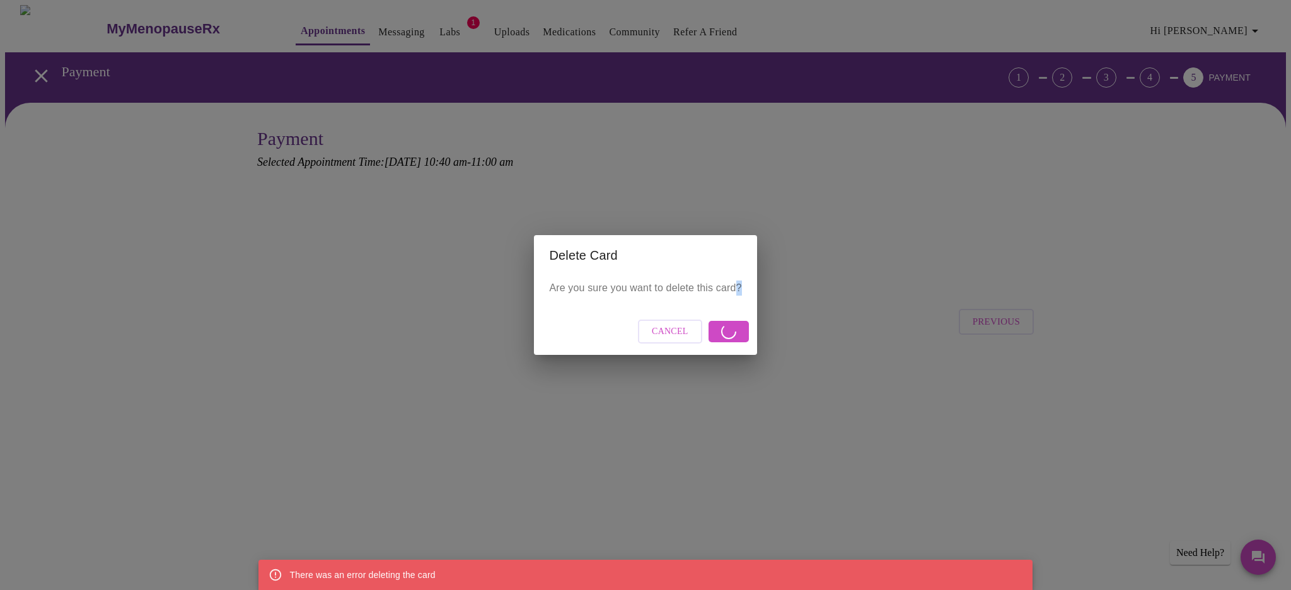
click at [715, 332] on div "Cancel" at bounding box center [645, 331] width 222 height 47
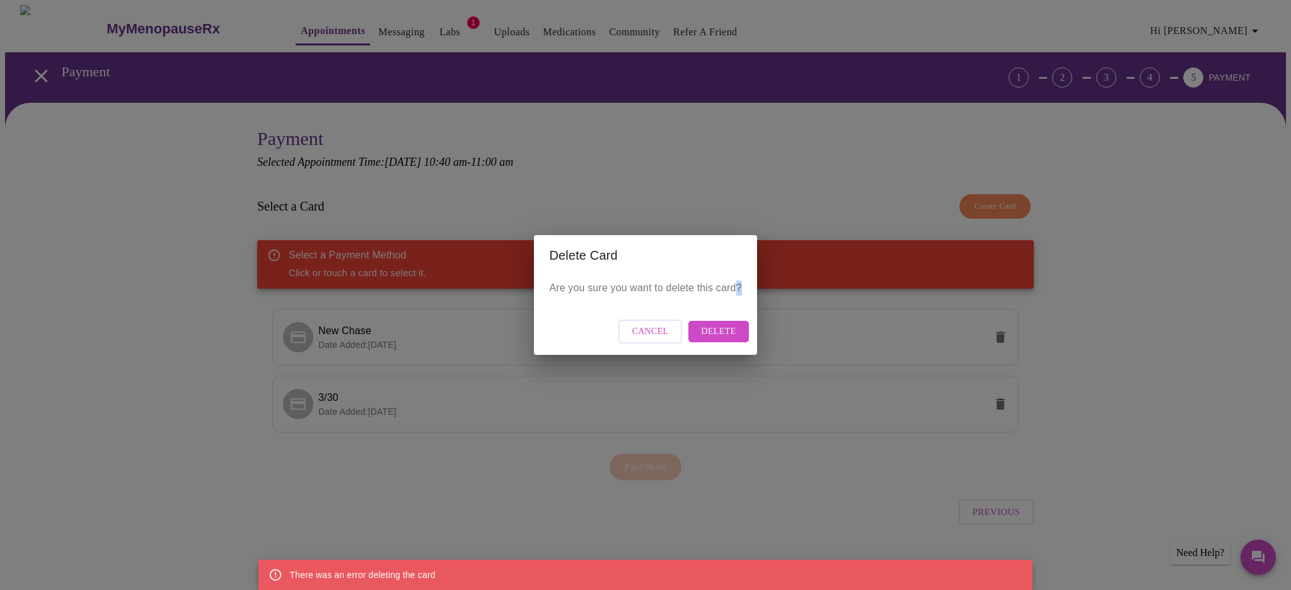
click at [639, 334] on span "Cancel" at bounding box center [650, 332] width 37 height 16
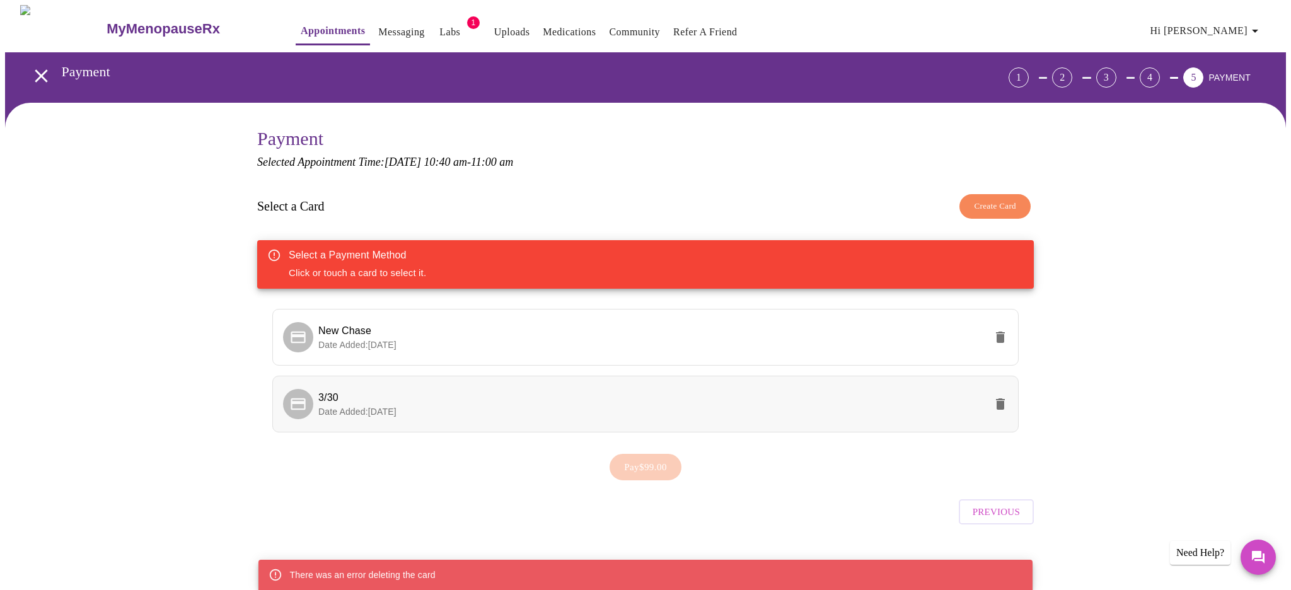
click at [620, 417] on li "3/30 Date Added: [DATE]" at bounding box center [645, 404] width 746 height 57
click at [439, 23] on link "Labs" at bounding box center [449, 32] width 21 height 18
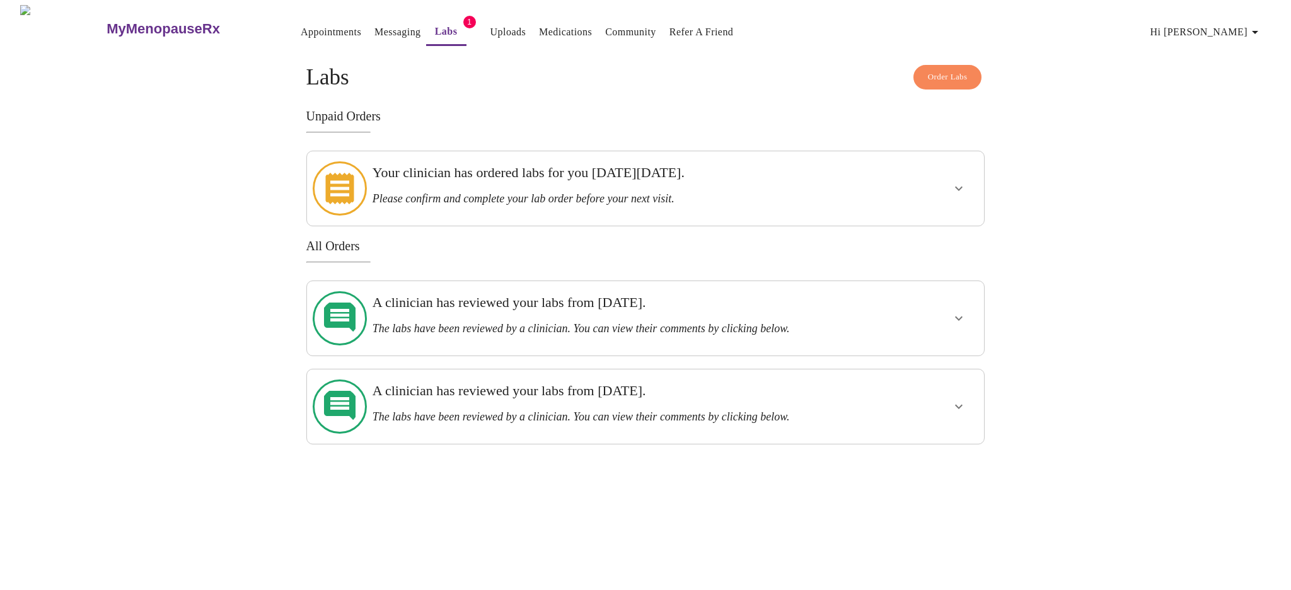
click at [511, 184] on div "Your clinician has ordered labs for you [DATE][DATE]. Please confirm and comple…" at bounding box center [613, 185] width 480 height 41
click at [301, 23] on link "Appointments" at bounding box center [331, 32] width 61 height 18
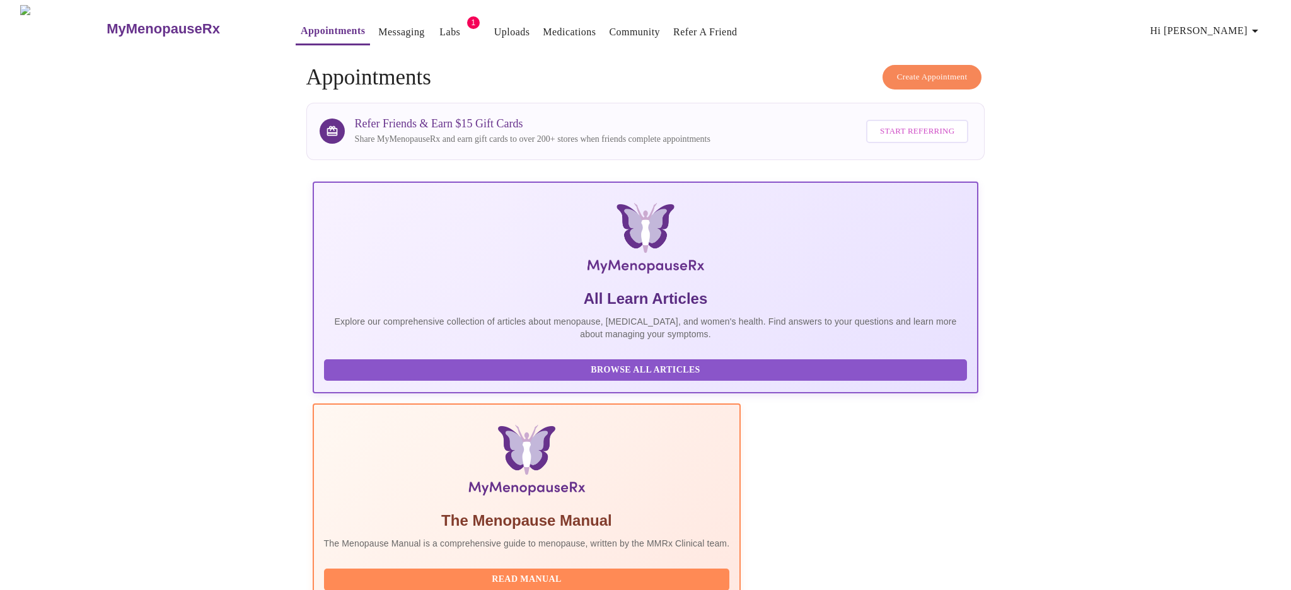
click at [913, 70] on span "Create Appointment" at bounding box center [932, 77] width 71 height 14
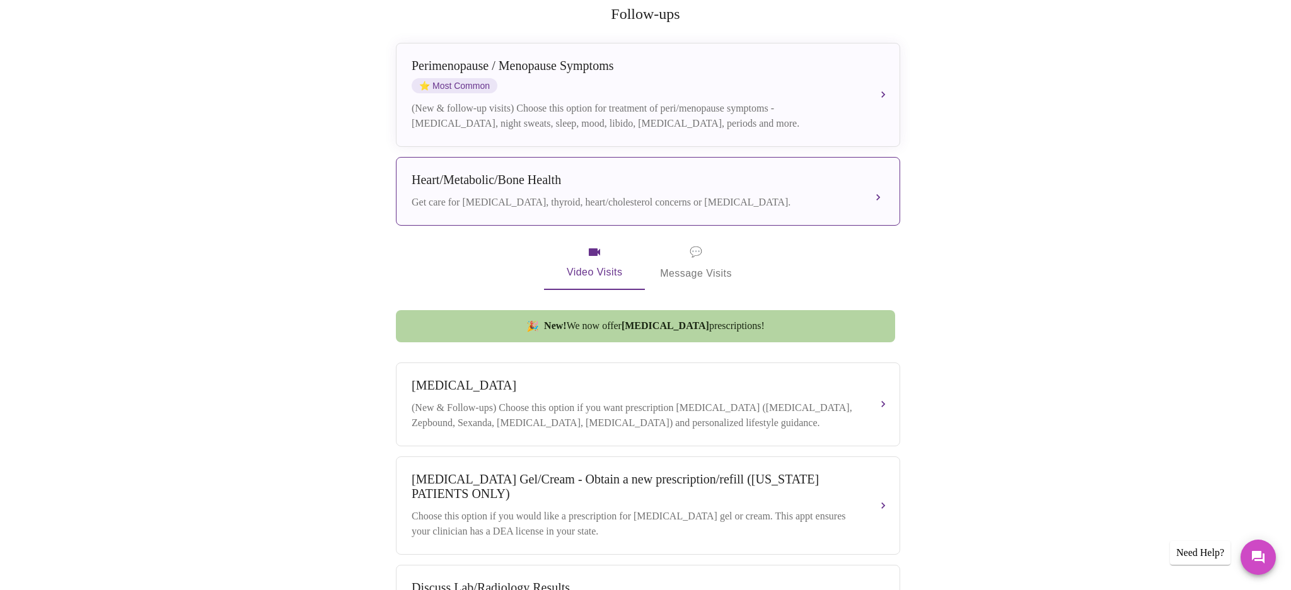
scroll to position [253, 0]
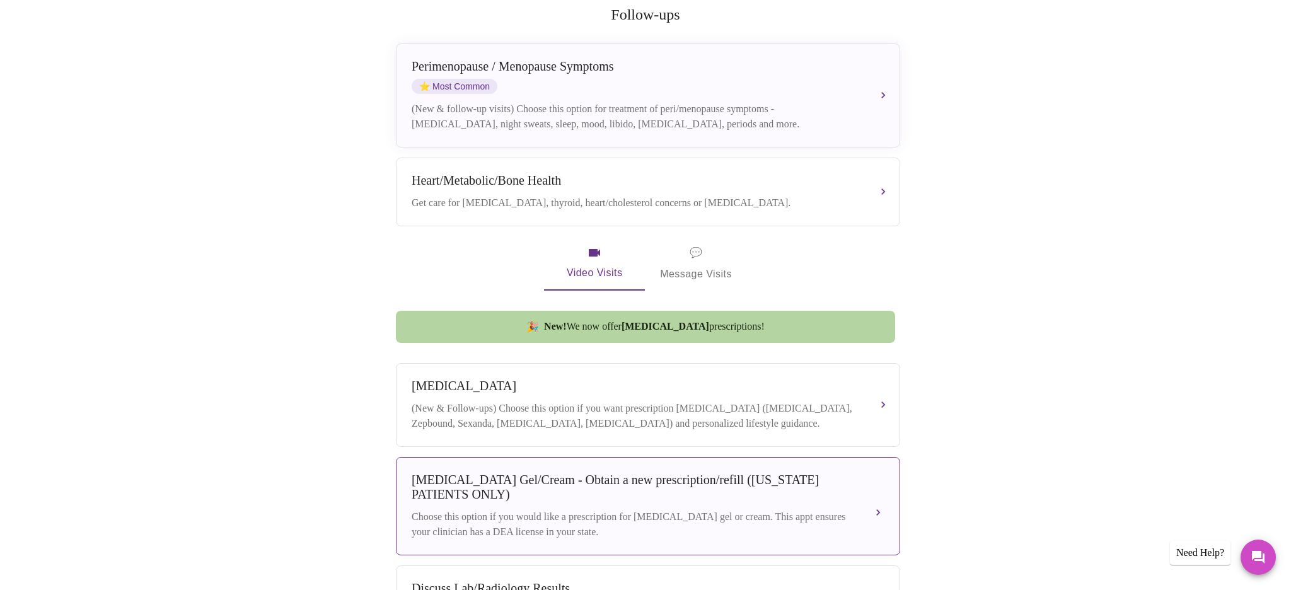
click at [582, 496] on div "[MEDICAL_DATA] Gel/Cream - Obtain a new prescription/refill ([US_STATE] PATIENT…" at bounding box center [636, 487] width 448 height 29
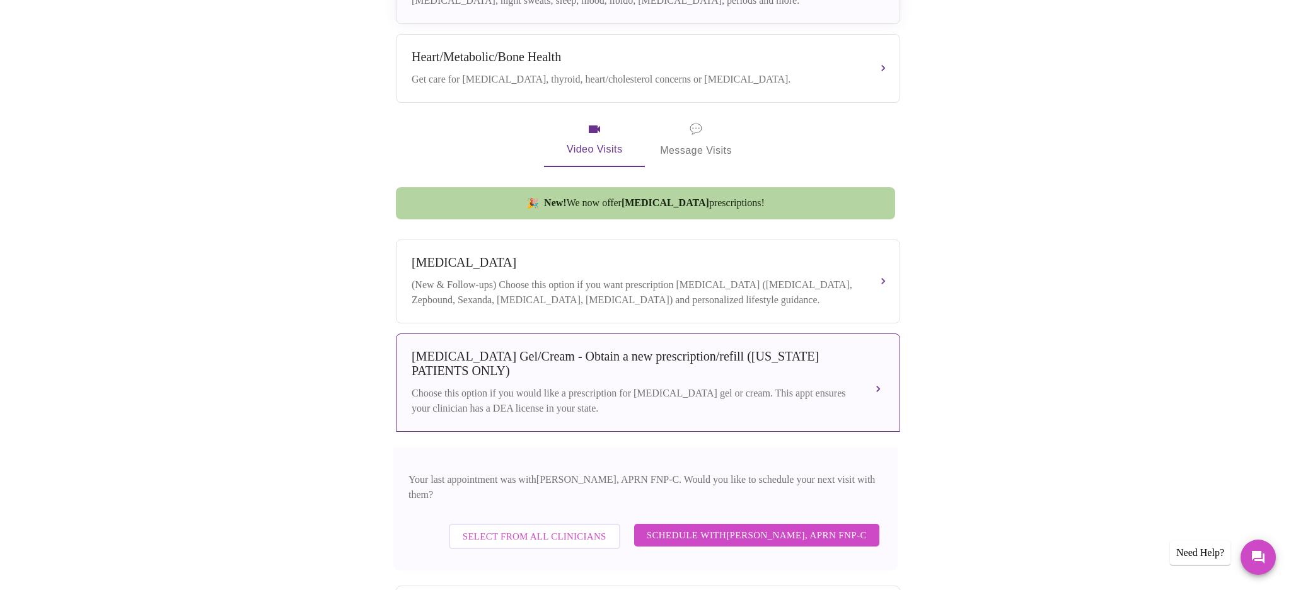
scroll to position [380, 0]
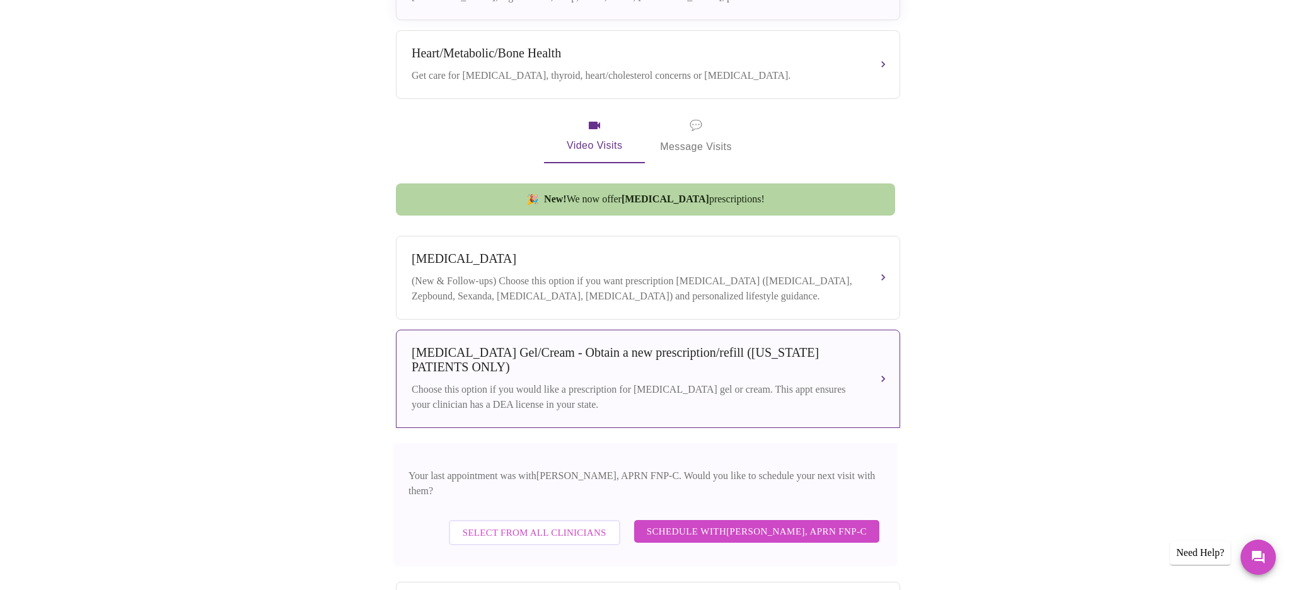
click at [574, 530] on span "Select from All Clinicians" at bounding box center [535, 532] width 144 height 16
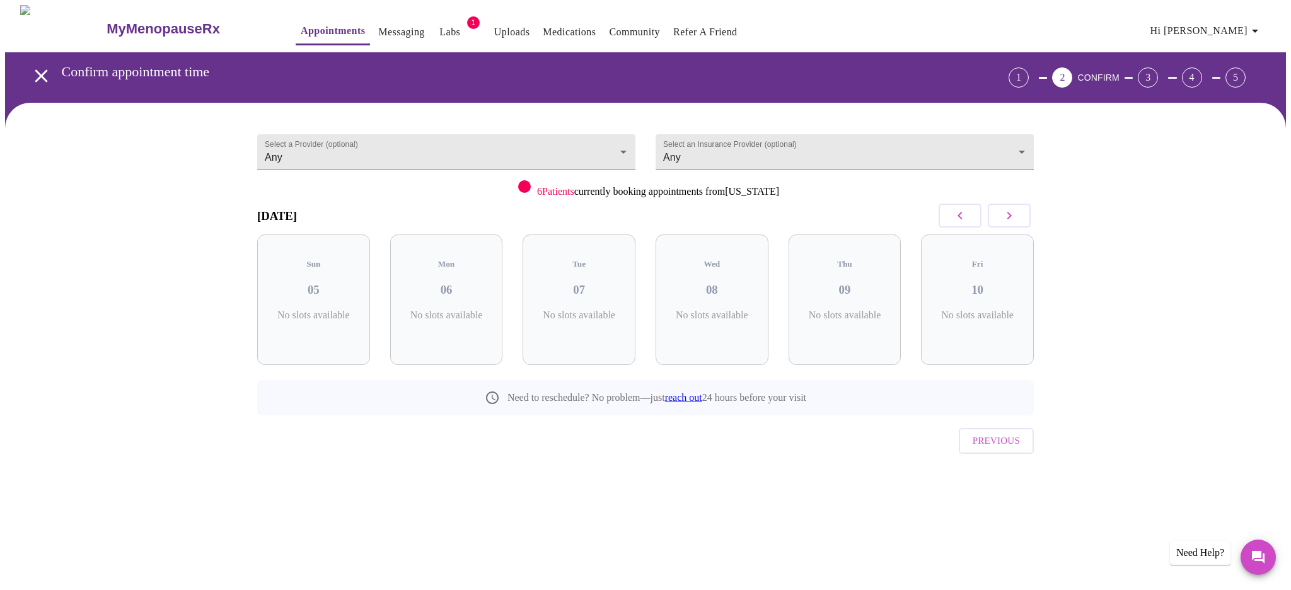
scroll to position [0, 0]
click at [455, 291] on div "Mon 06 4 Slots Left ( 6 Total)" at bounding box center [446, 299] width 113 height 130
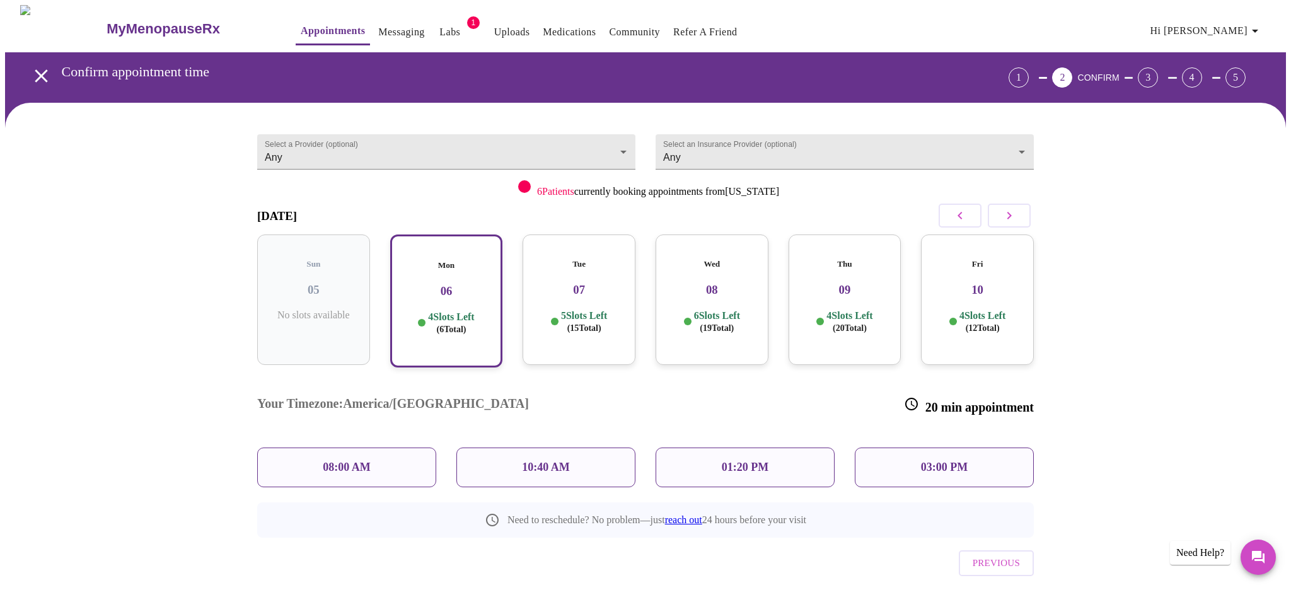
click at [549, 461] on p "10:40 AM" at bounding box center [546, 467] width 48 height 13
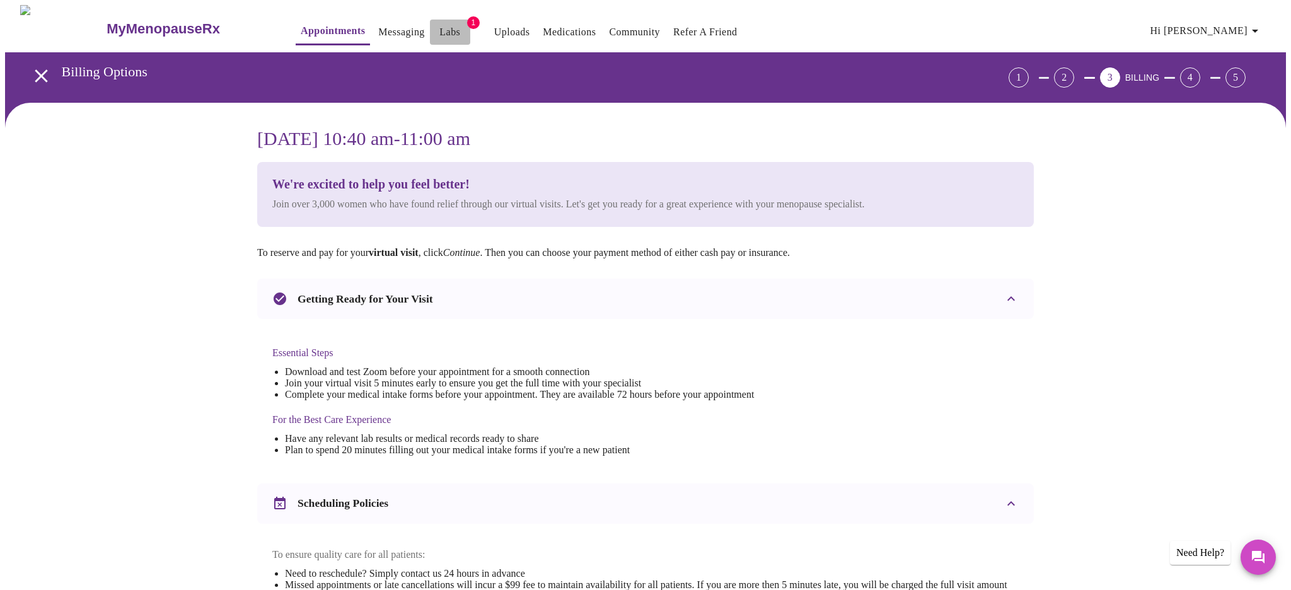
click at [435, 25] on span "Labs" at bounding box center [450, 32] width 30 height 18
click at [439, 25] on link "Labs" at bounding box center [449, 32] width 21 height 18
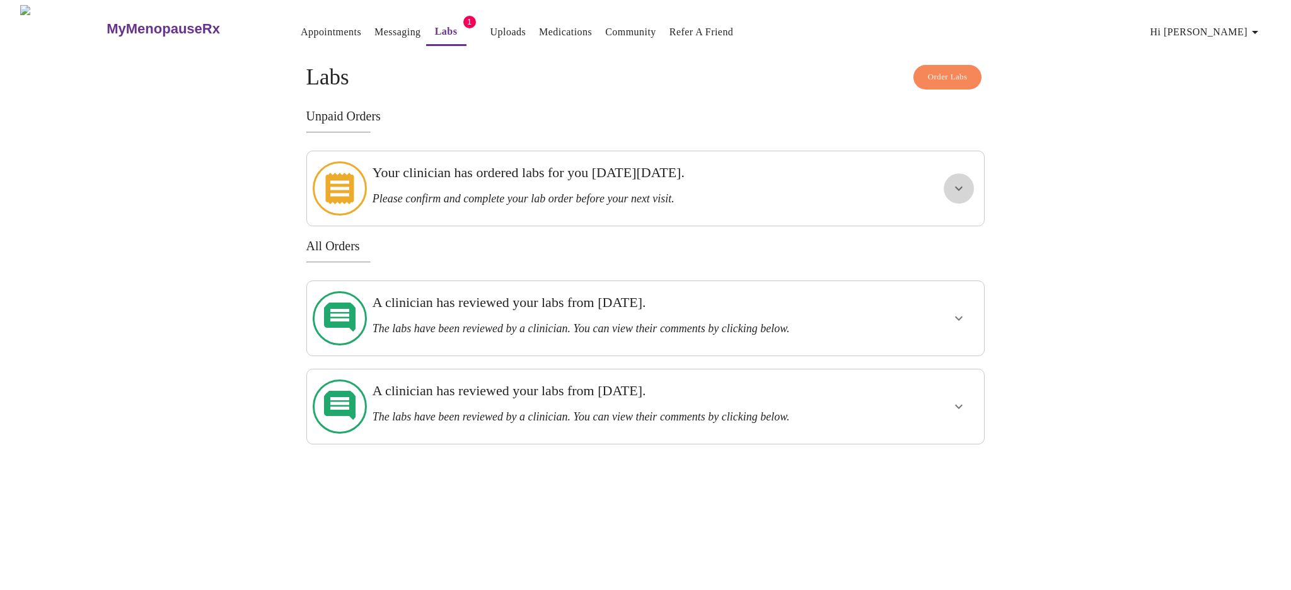
click at [956, 181] on icon "show more" at bounding box center [958, 188] width 15 height 15
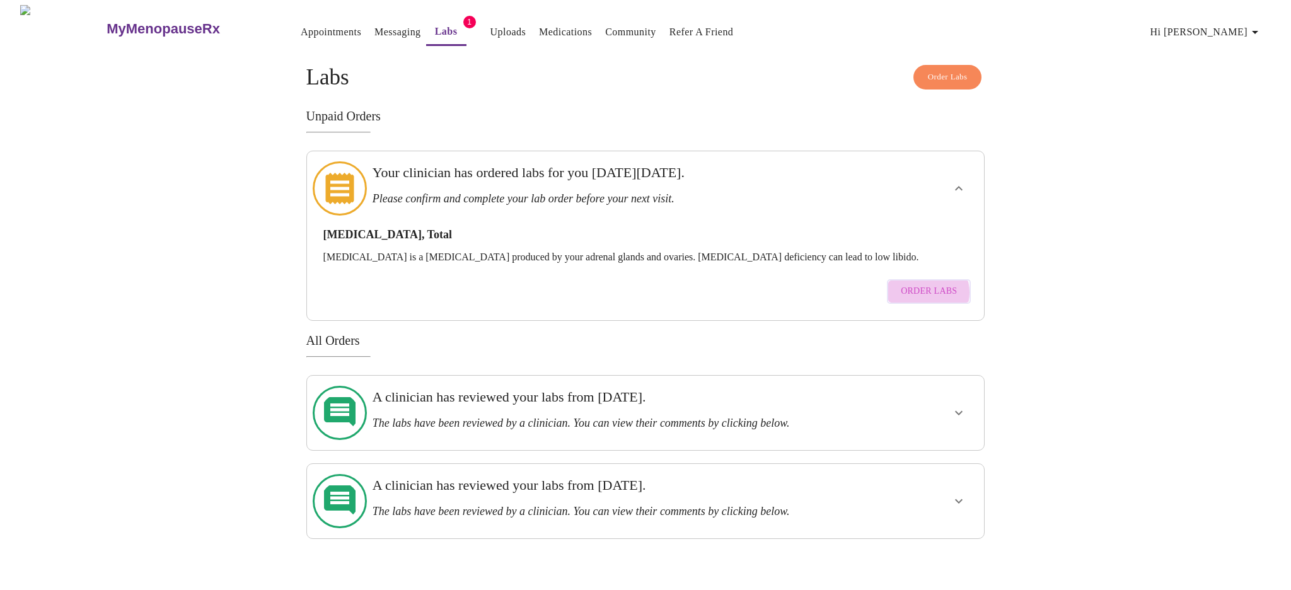
click at [925, 284] on span "Order Labs" at bounding box center [929, 292] width 56 height 16
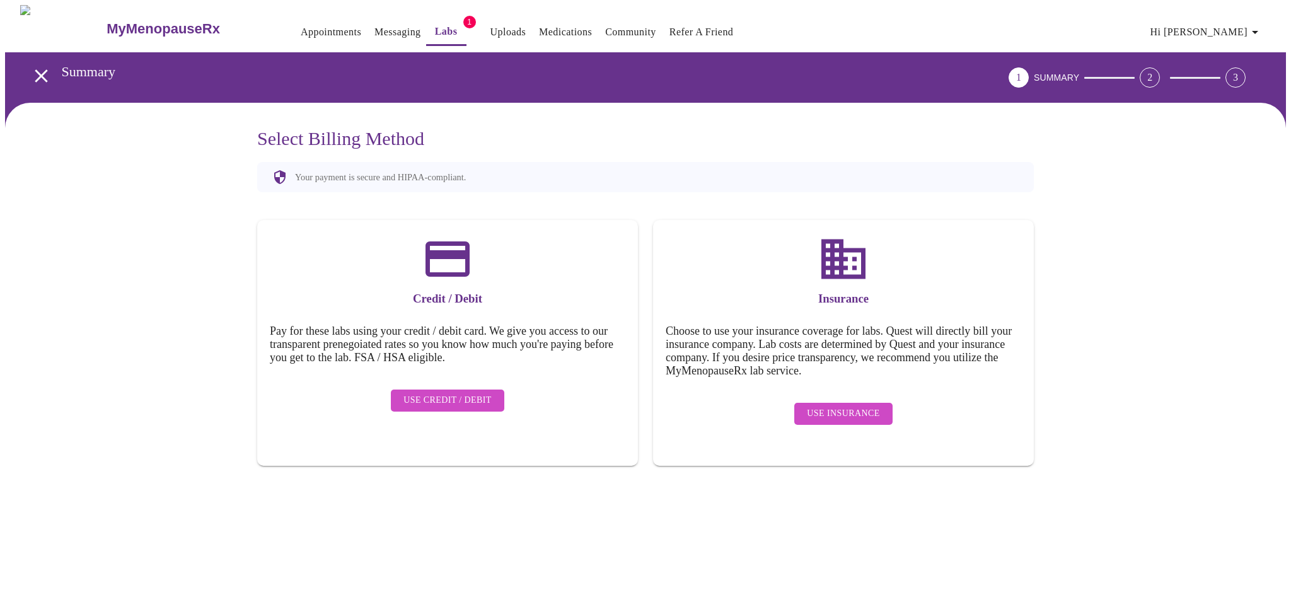
click at [436, 393] on span "Use Credit / Debit" at bounding box center [447, 401] width 88 height 16
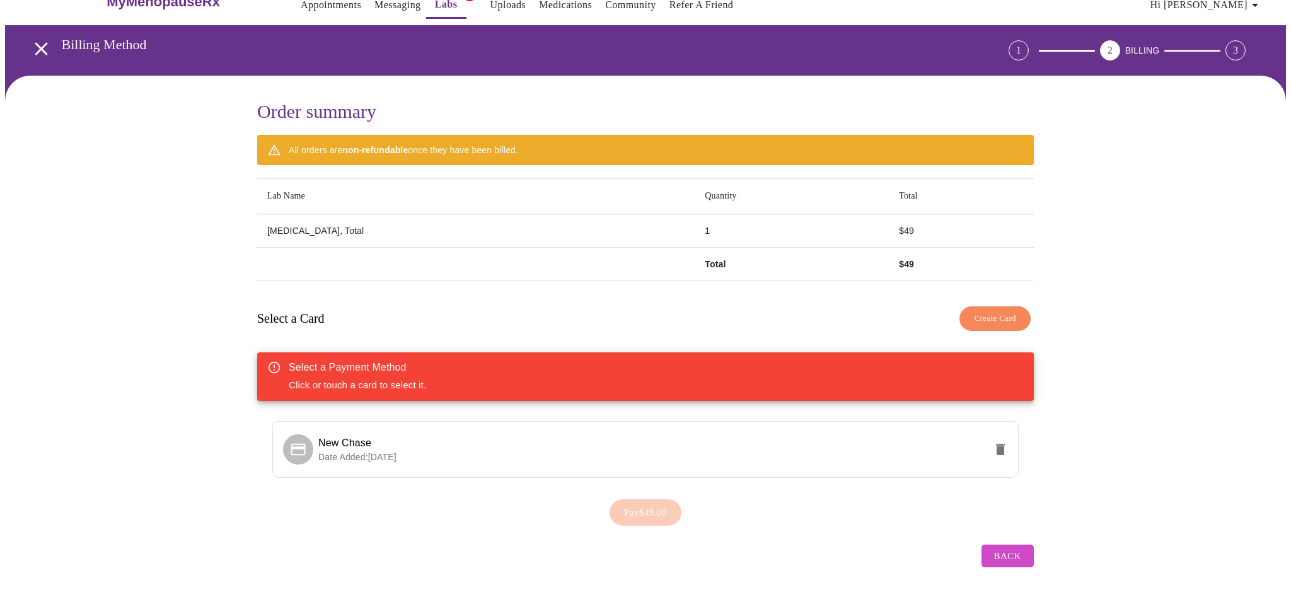
scroll to position [26, 0]
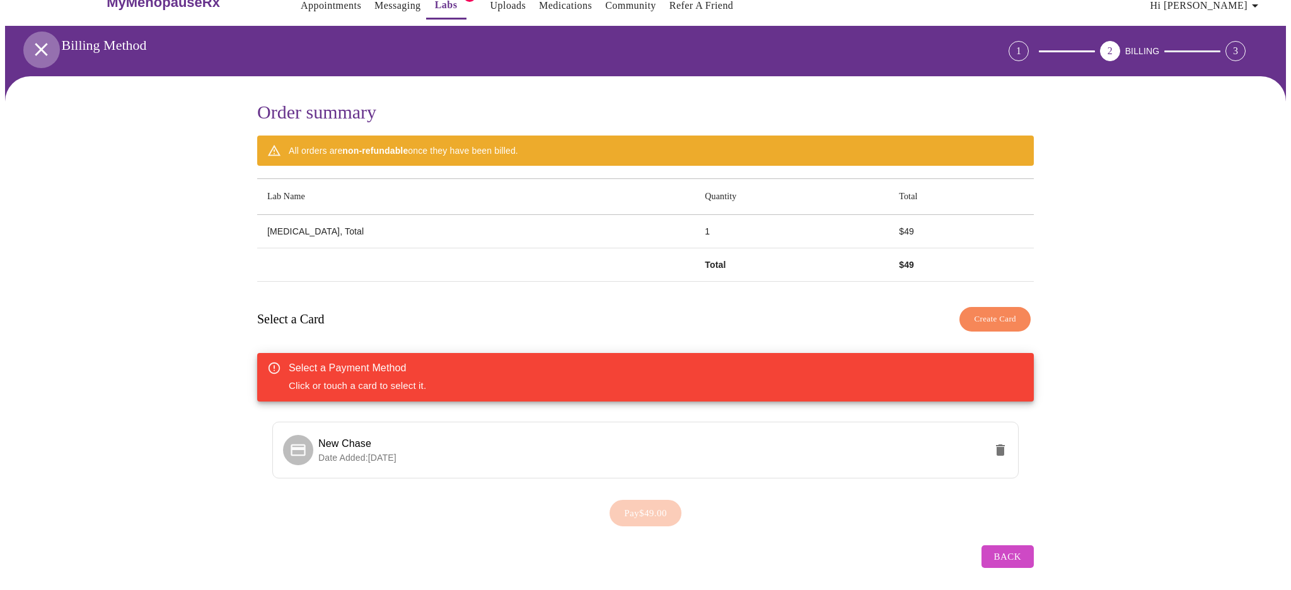
click at [35, 43] on icon "open drawer" at bounding box center [41, 49] width 13 height 13
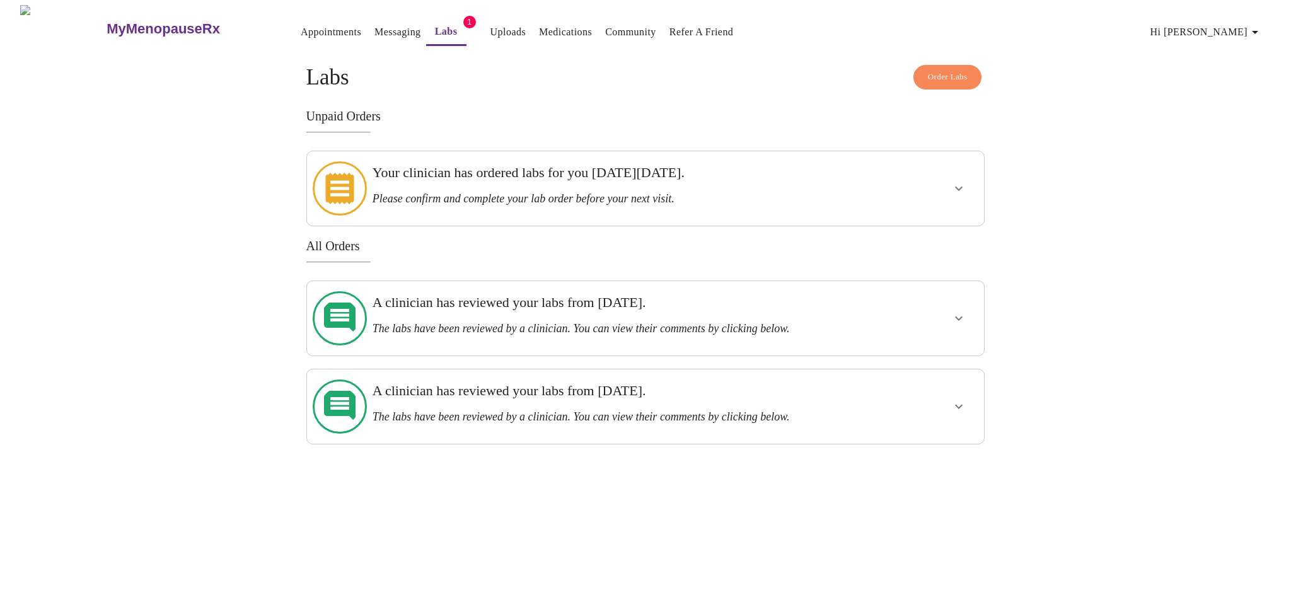
click at [490, 31] on link "Uploads" at bounding box center [508, 32] width 36 height 18
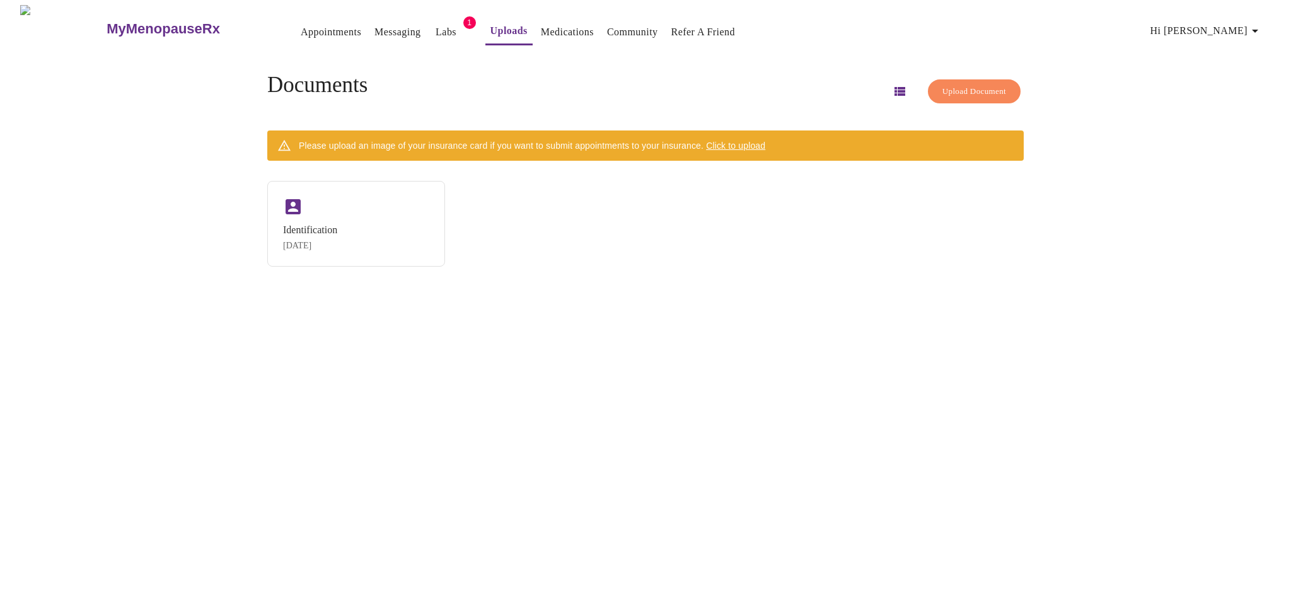
click at [436, 28] on link "Labs" at bounding box center [446, 32] width 21 height 18
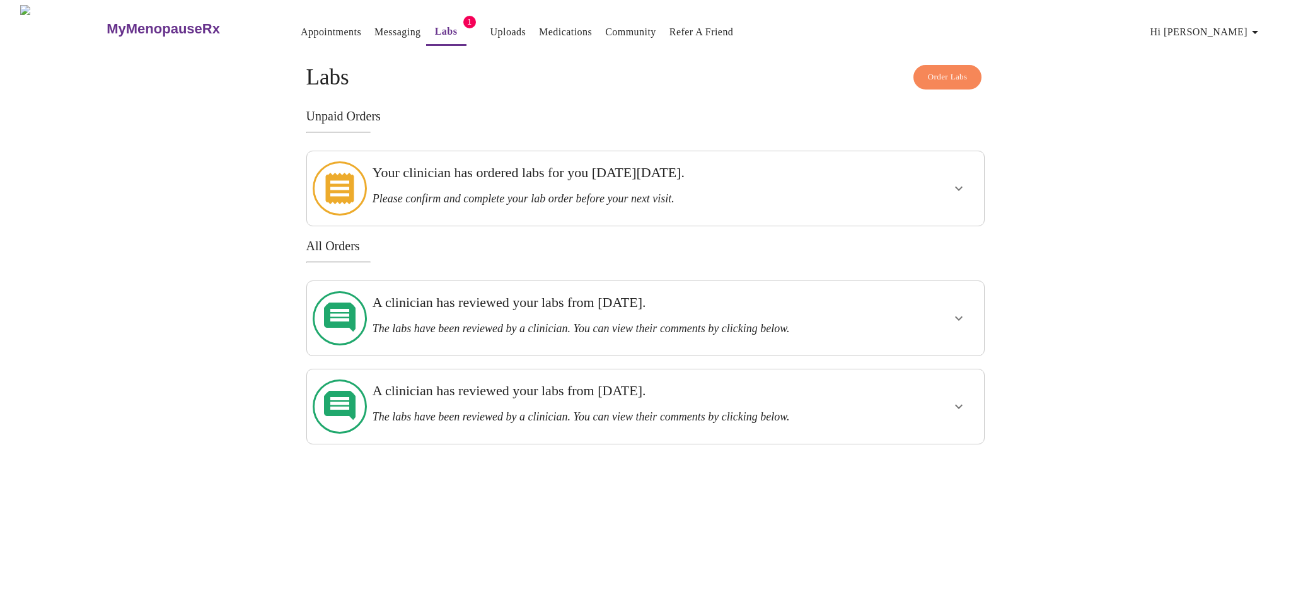
click at [544, 28] on link "Medications" at bounding box center [565, 32] width 53 height 18
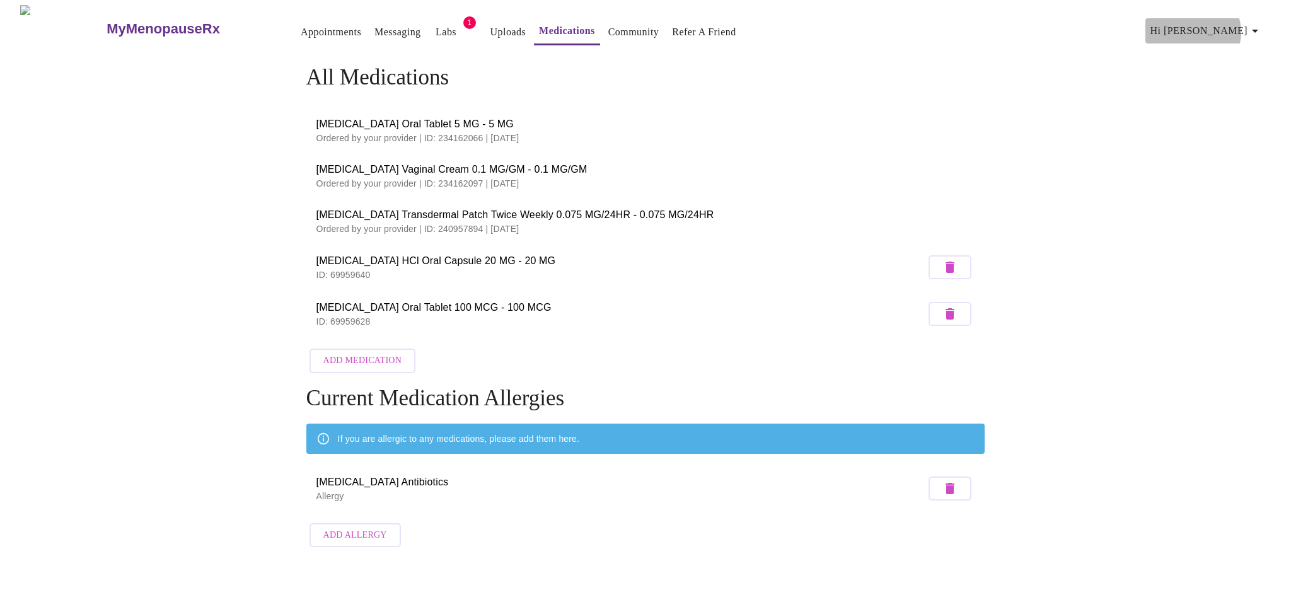
click at [1235, 27] on span "Hi [PERSON_NAME]" at bounding box center [1206, 31] width 112 height 18
click at [1223, 47] on li "Billing" at bounding box center [1230, 49] width 58 height 23
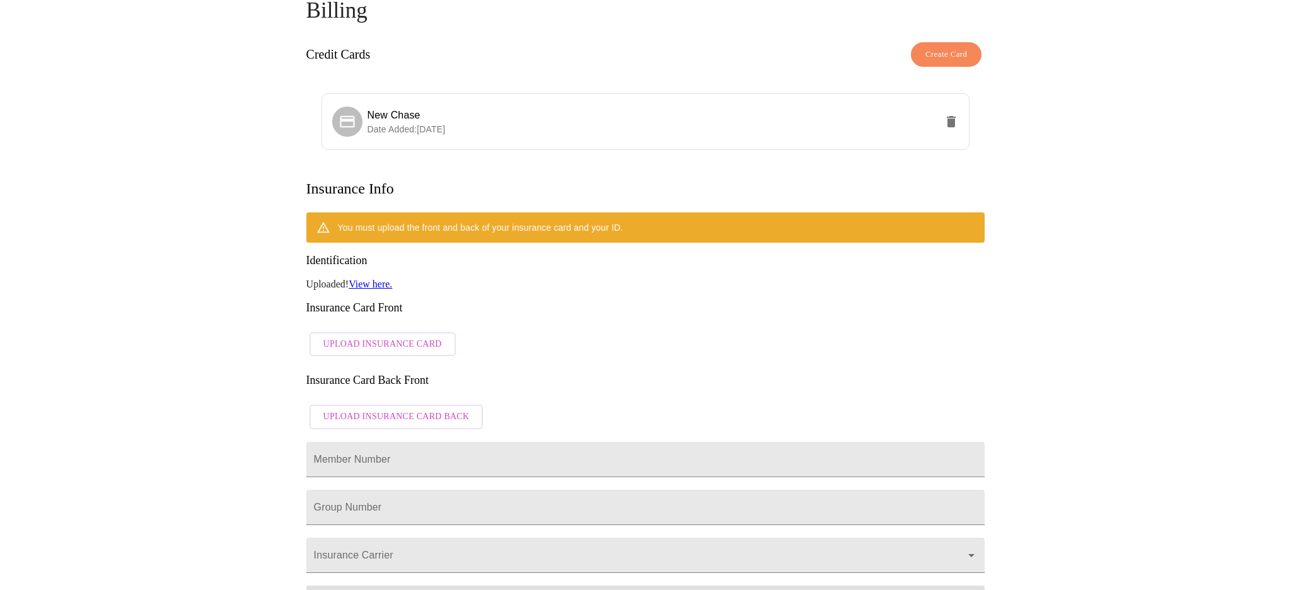
scroll to position [72, 0]
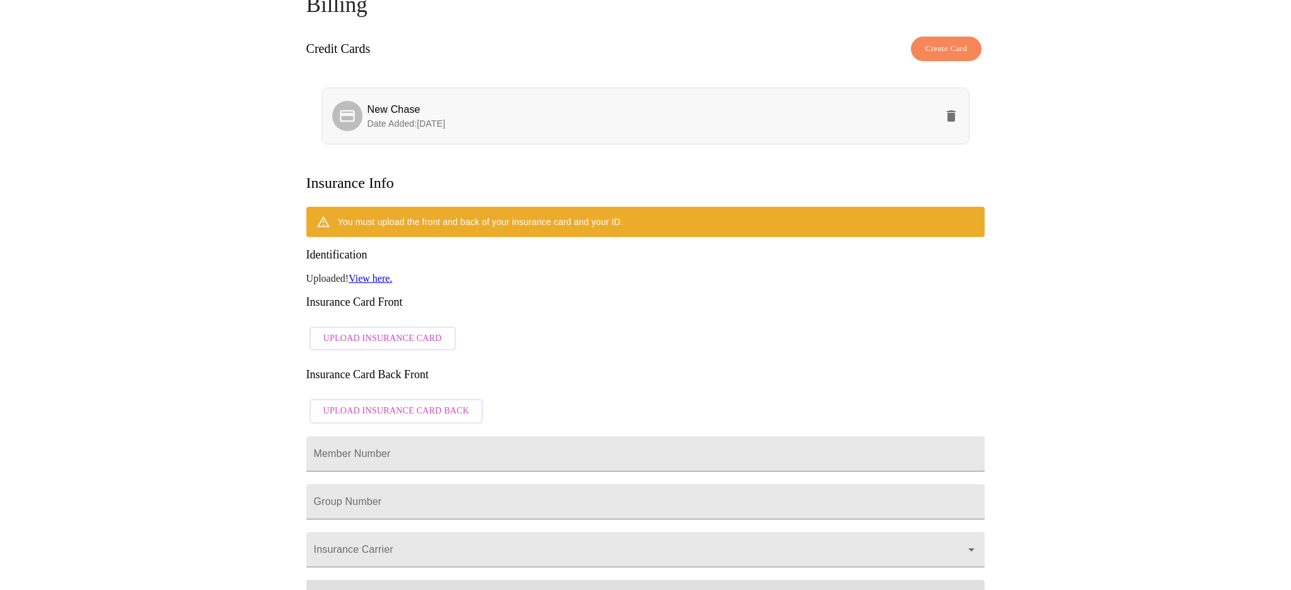
click at [388, 104] on span "New Chase" at bounding box center [393, 109] width 53 height 11
click at [949, 45] on span "Create Card" at bounding box center [946, 49] width 42 height 14
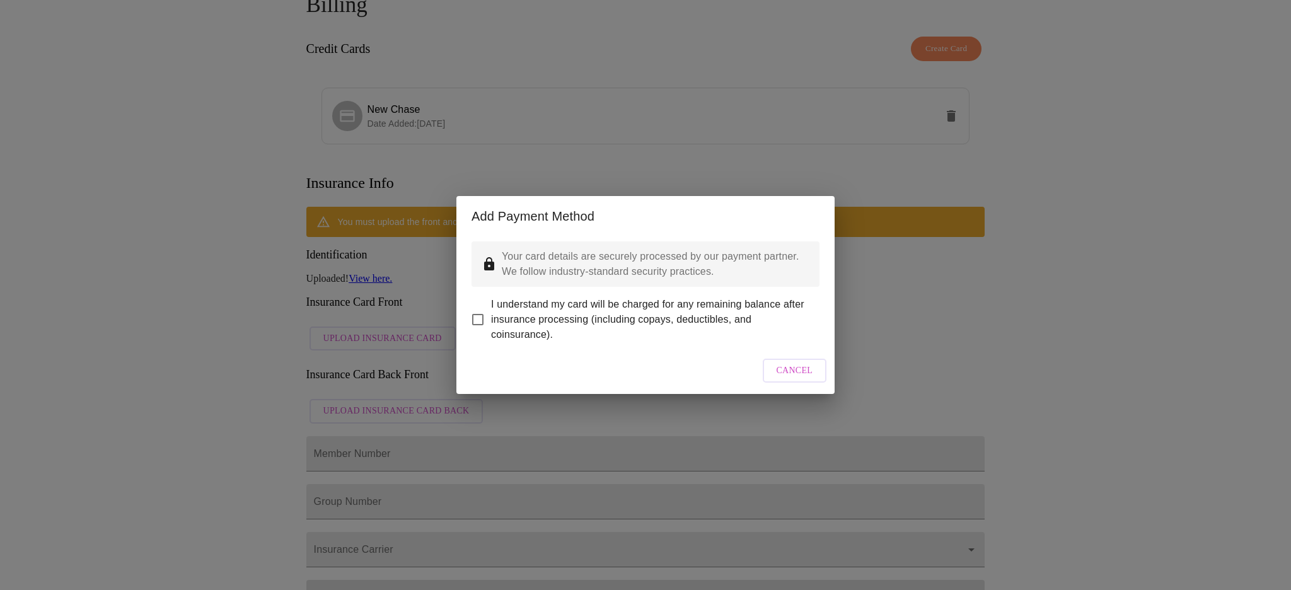
click at [476, 310] on input "I understand my card will be charged for any remaining balance after insurance …" at bounding box center [478, 319] width 26 height 26
checkbox input "true"
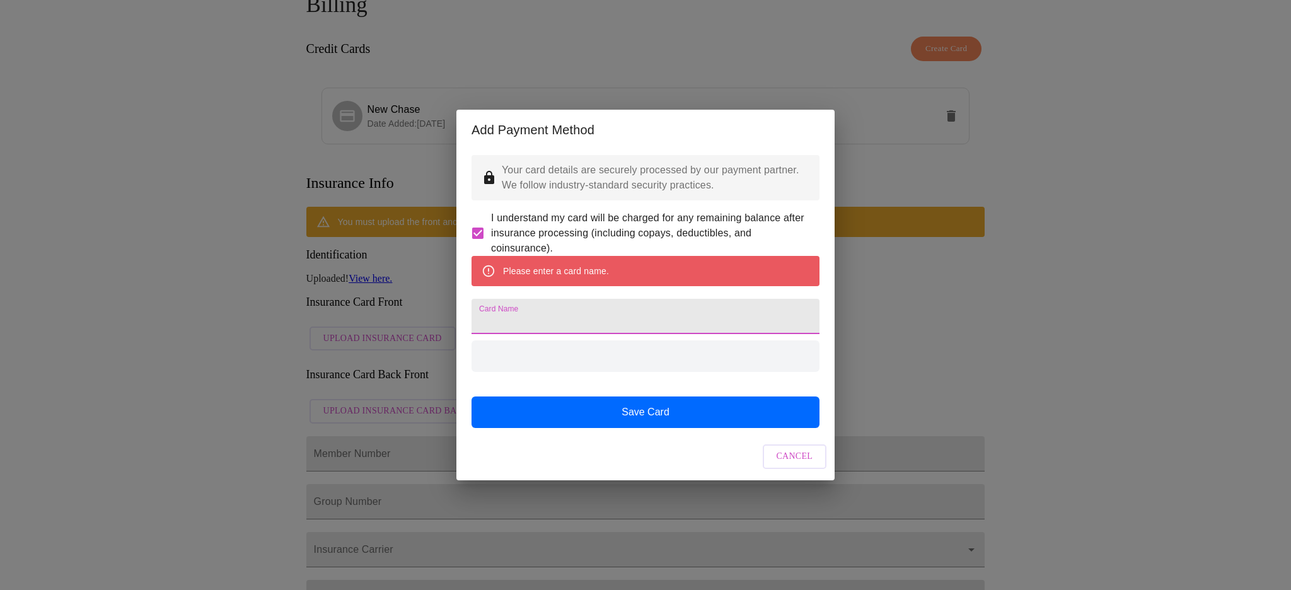
click at [506, 322] on input "Card Name" at bounding box center [645, 316] width 348 height 35
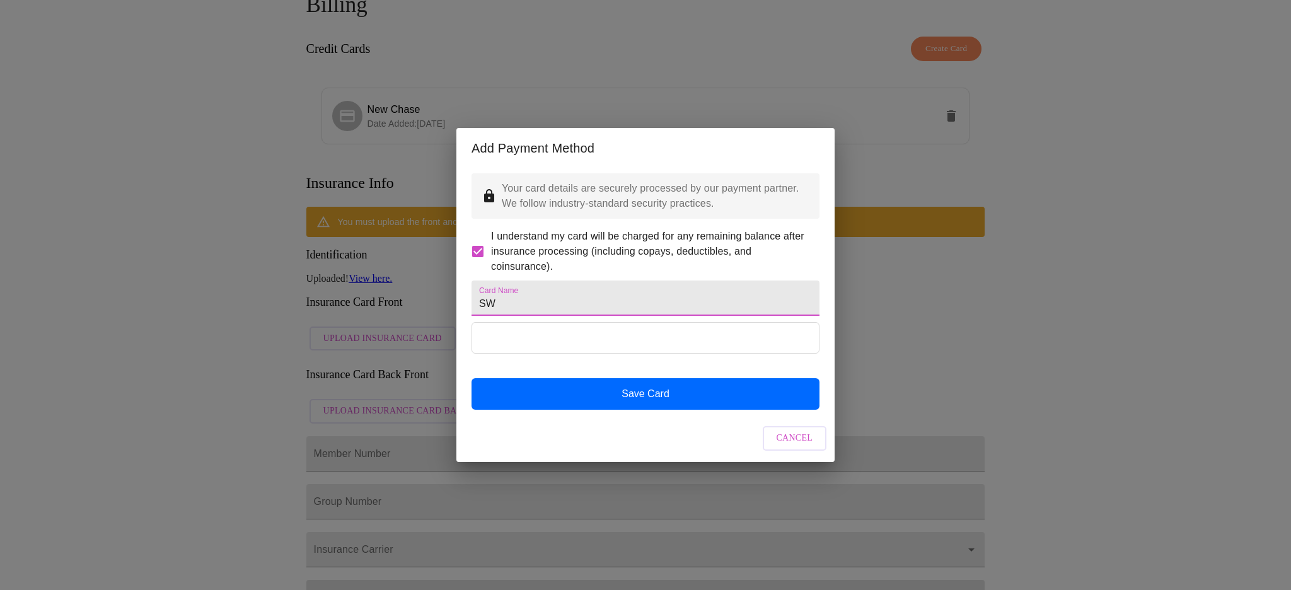
type input "SW"
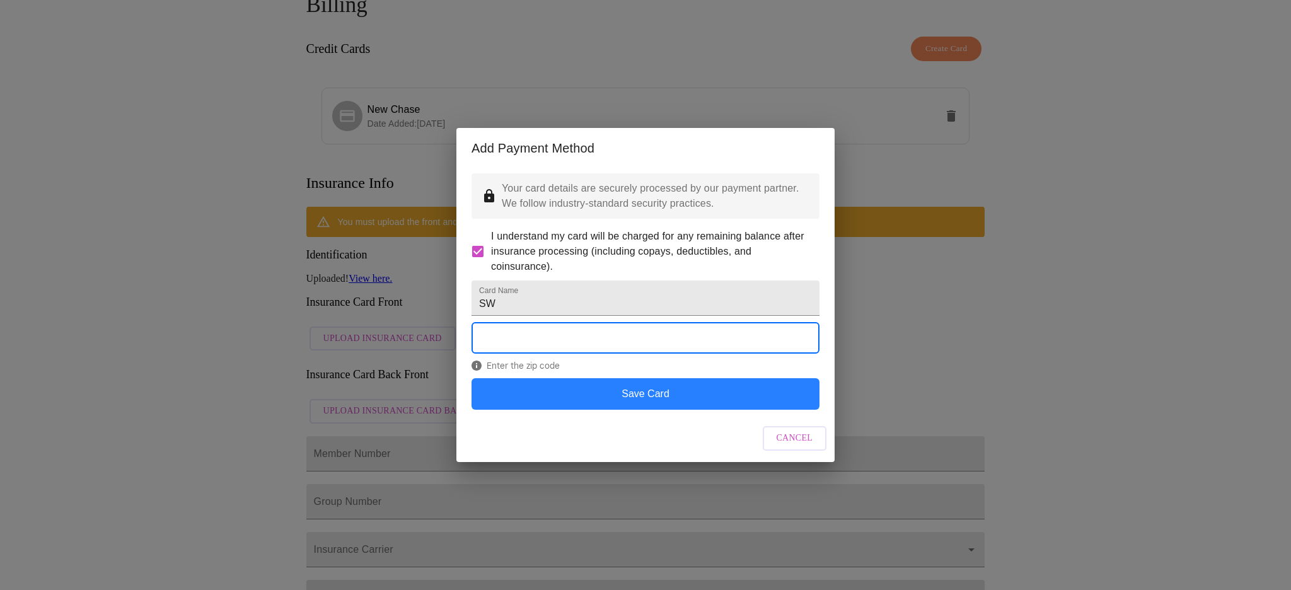
click at [642, 410] on button "Save Card" at bounding box center [645, 394] width 348 height 32
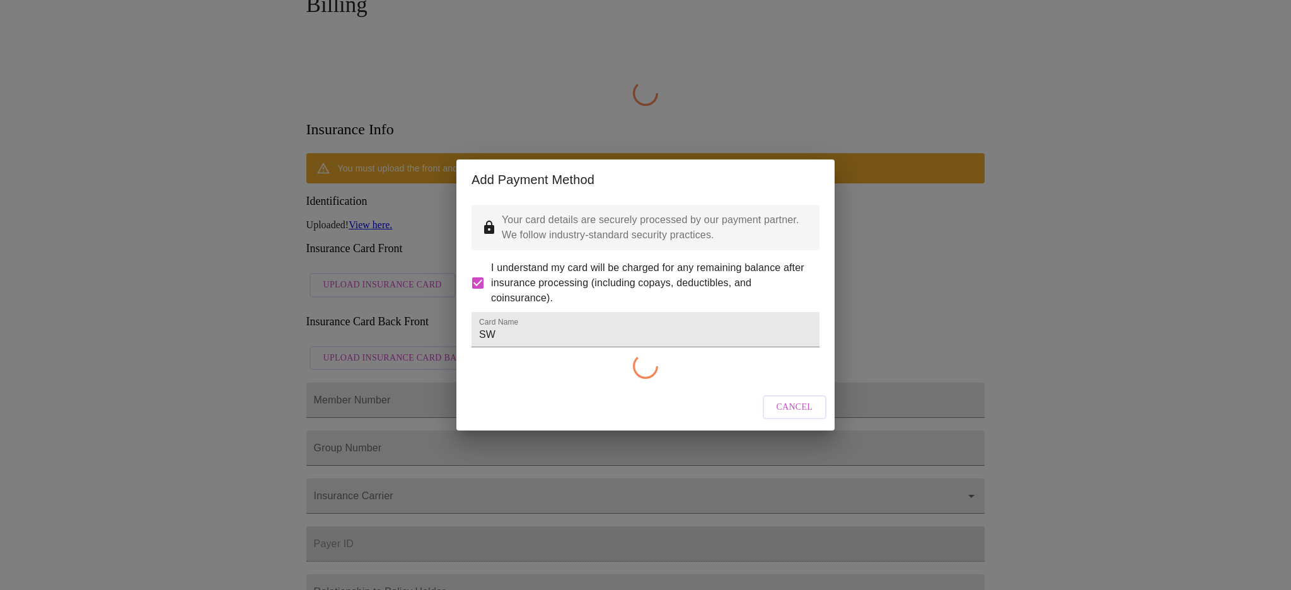
checkbox input "false"
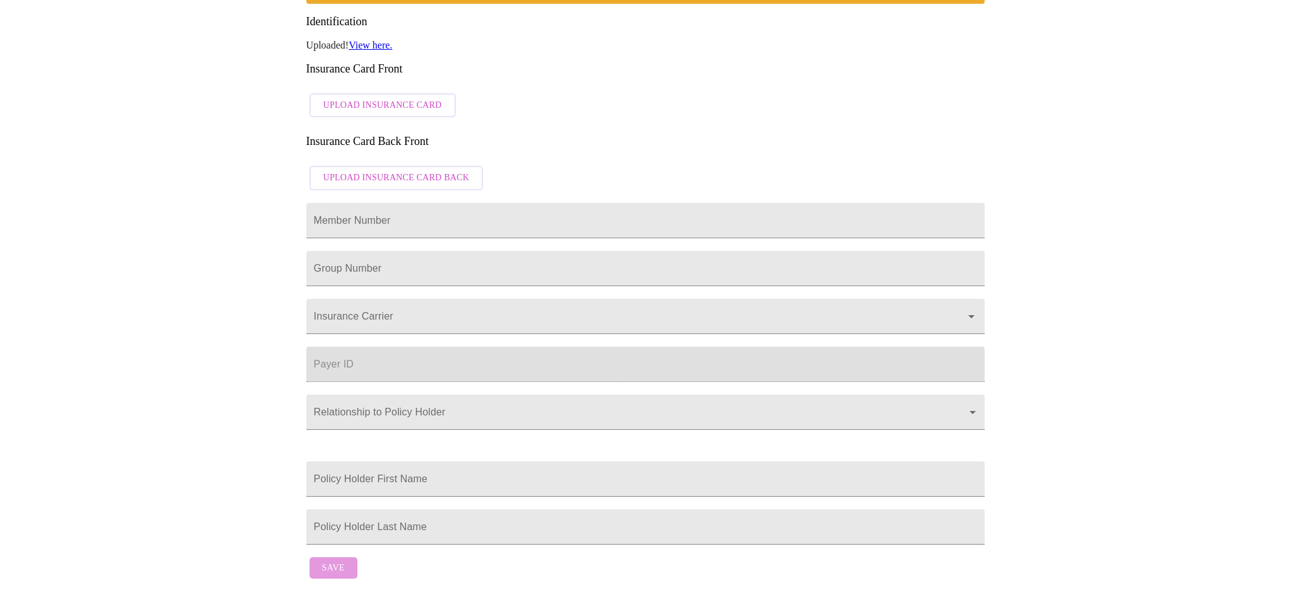
scroll to position [0, 0]
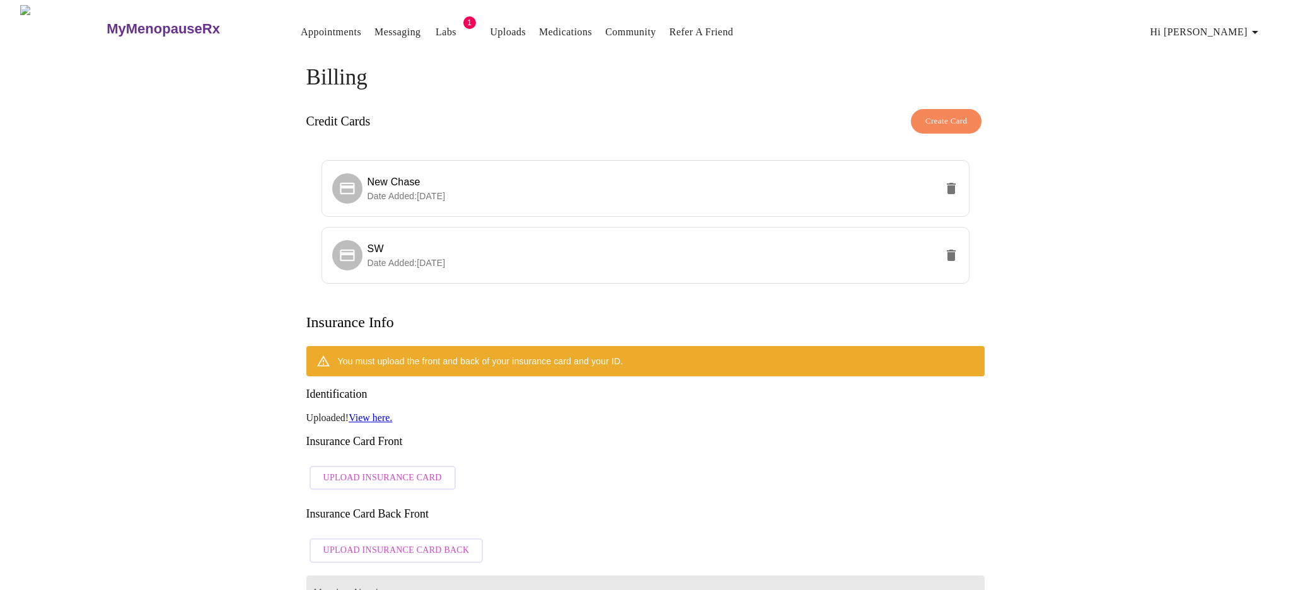
click at [436, 23] on link "Labs" at bounding box center [446, 32] width 21 height 18
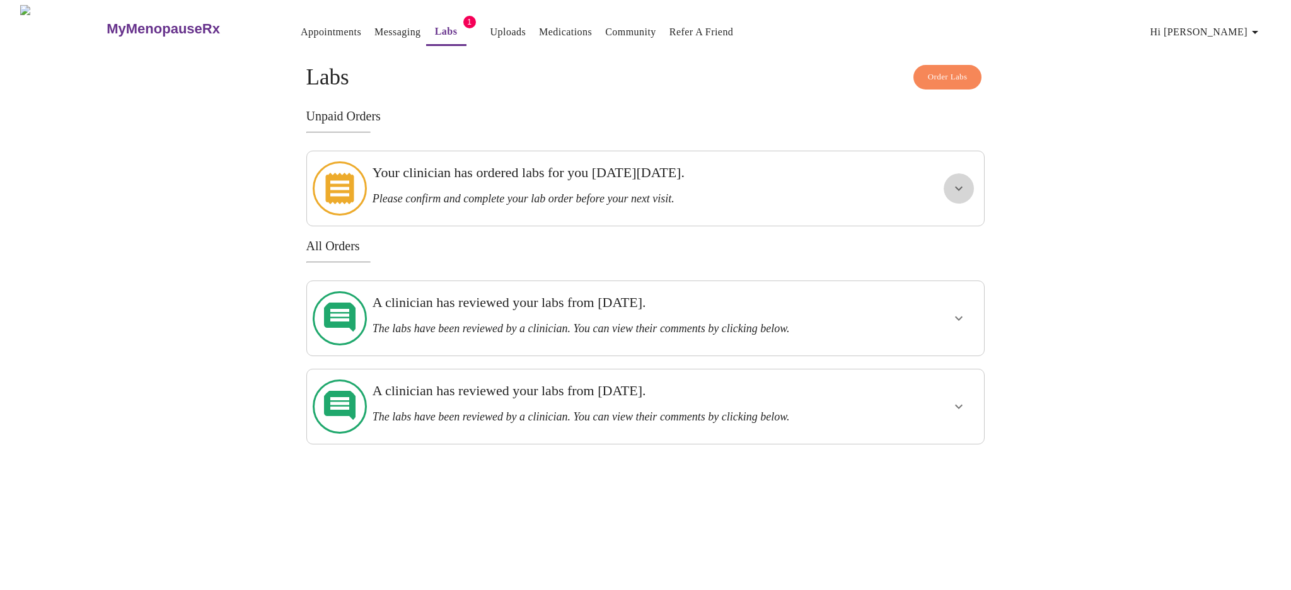
click at [956, 181] on icon "show more" at bounding box center [958, 188] width 15 height 15
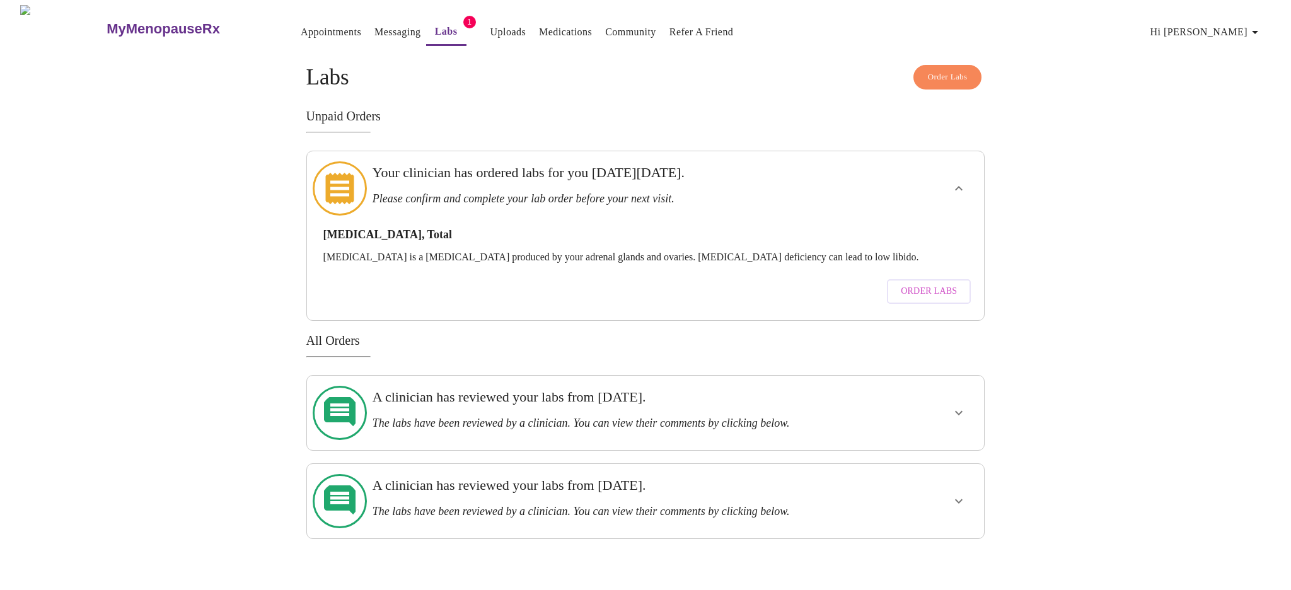
click at [925, 284] on span "Order Labs" at bounding box center [929, 292] width 56 height 16
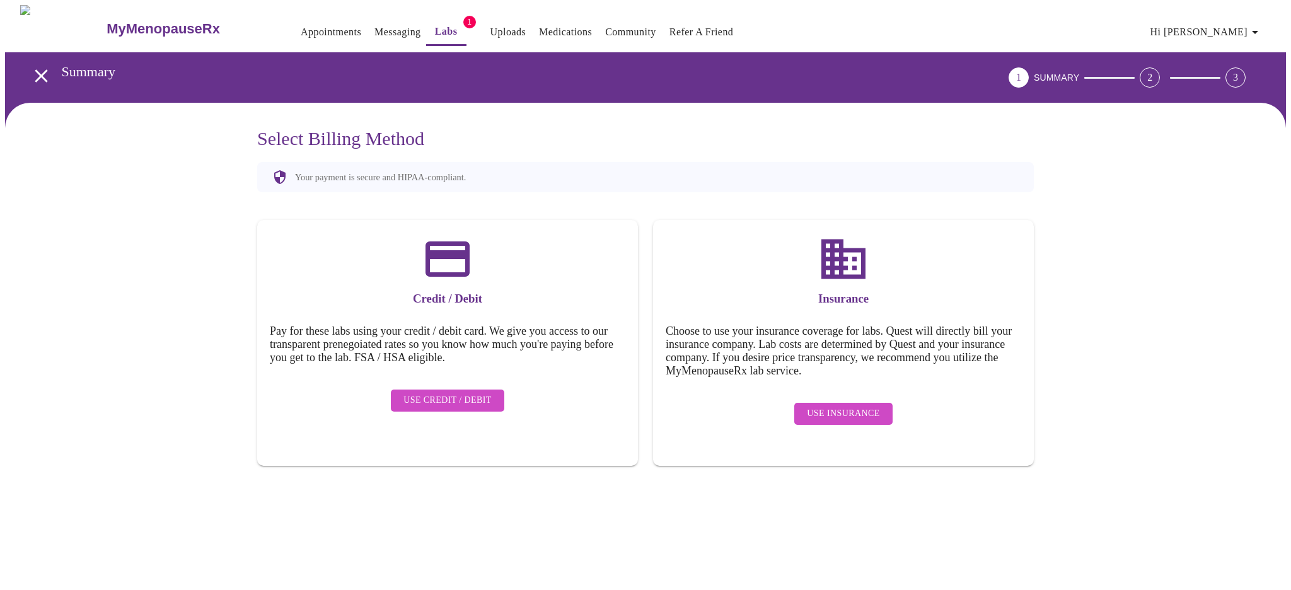
click at [432, 393] on span "Use Credit / Debit" at bounding box center [447, 401] width 88 height 16
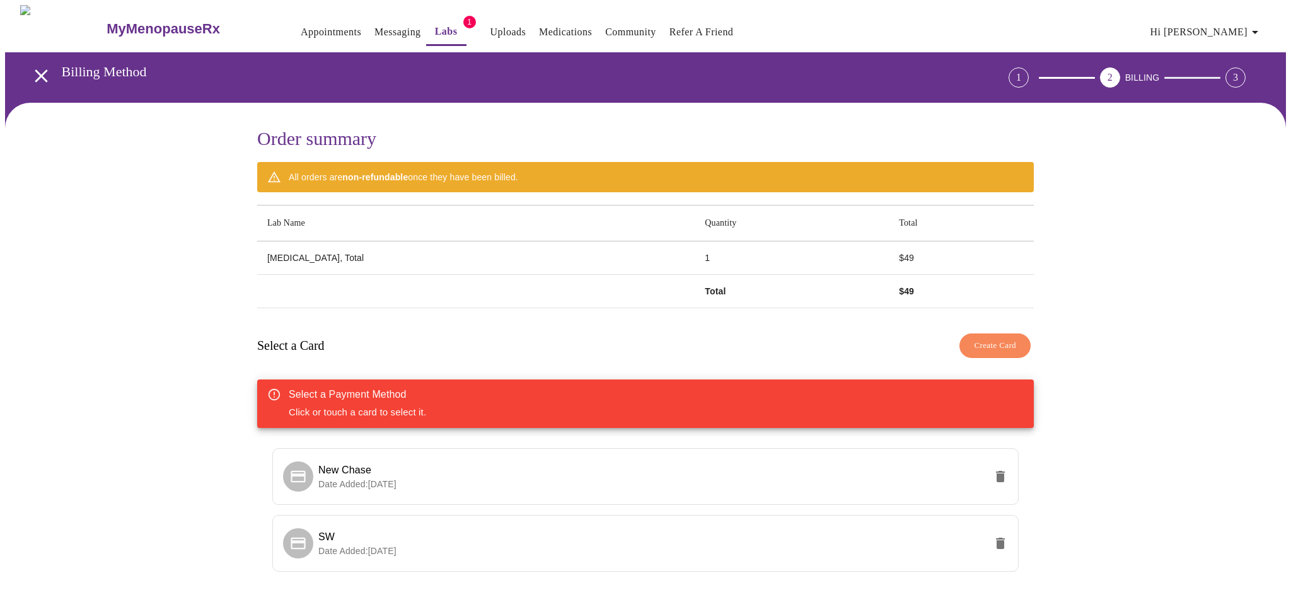
scroll to position [94, 0]
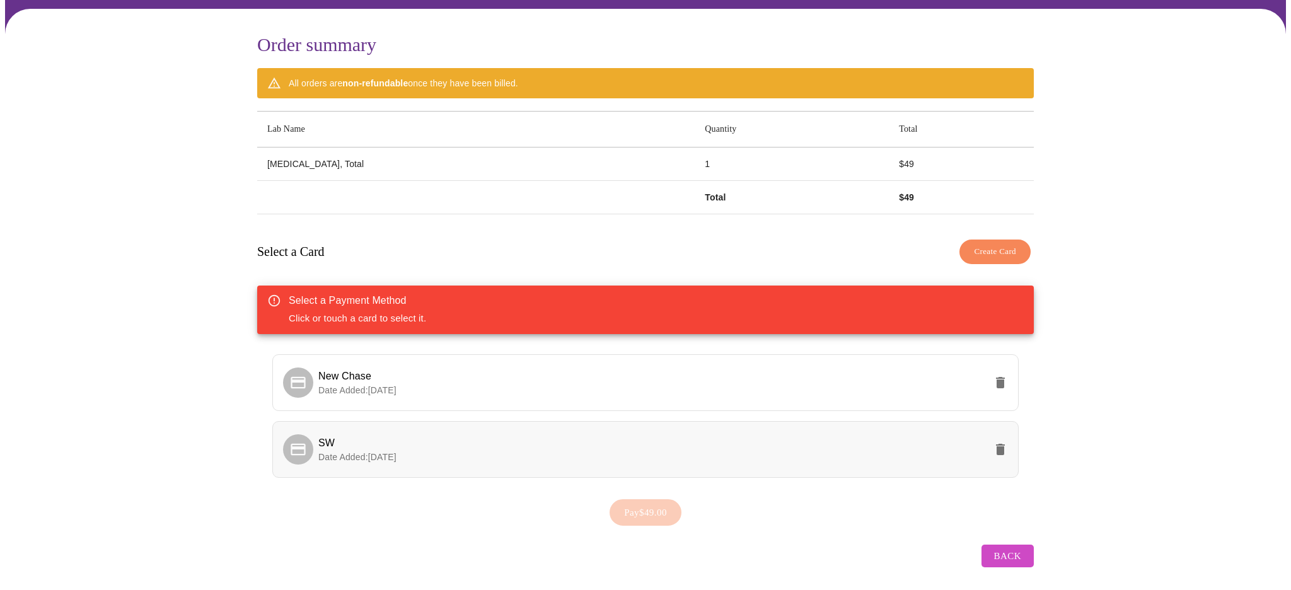
click at [396, 436] on span "SW" at bounding box center [651, 443] width 667 height 15
click at [646, 506] on span "Pay $49.00" at bounding box center [645, 512] width 43 height 16
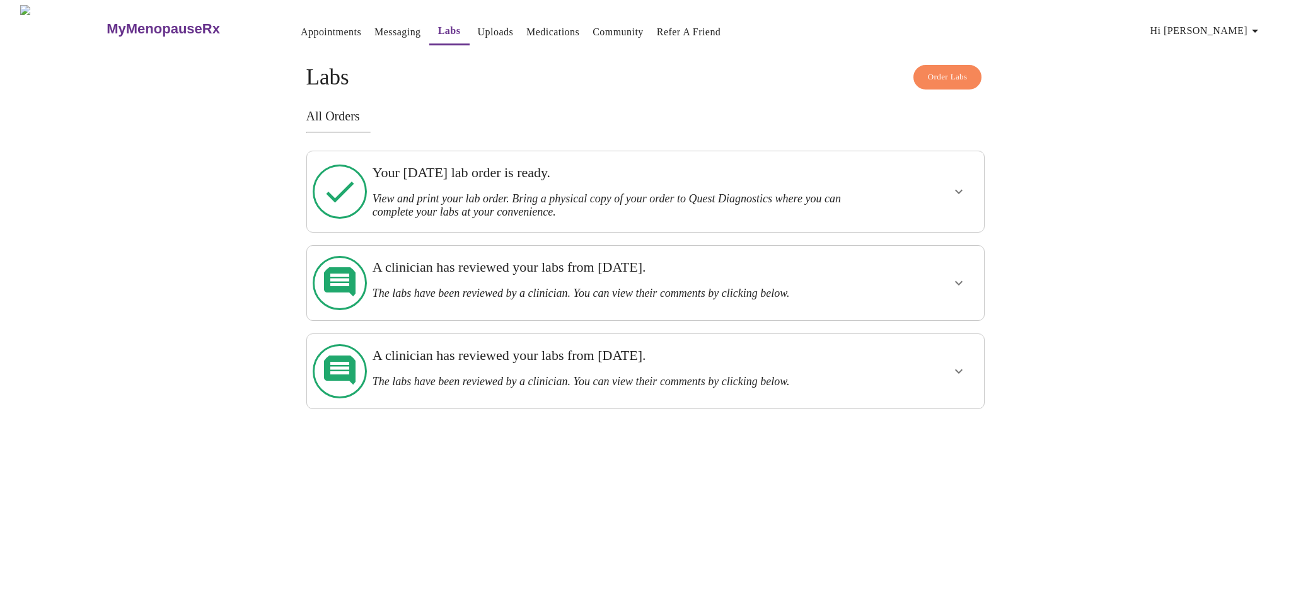
click at [562, 198] on h3 "View and print your lab order. Bring a physical copy of your order to Quest Dia…" at bounding box center [613, 205] width 480 height 26
click at [959, 190] on icon "show more" at bounding box center [959, 192] width 8 height 4
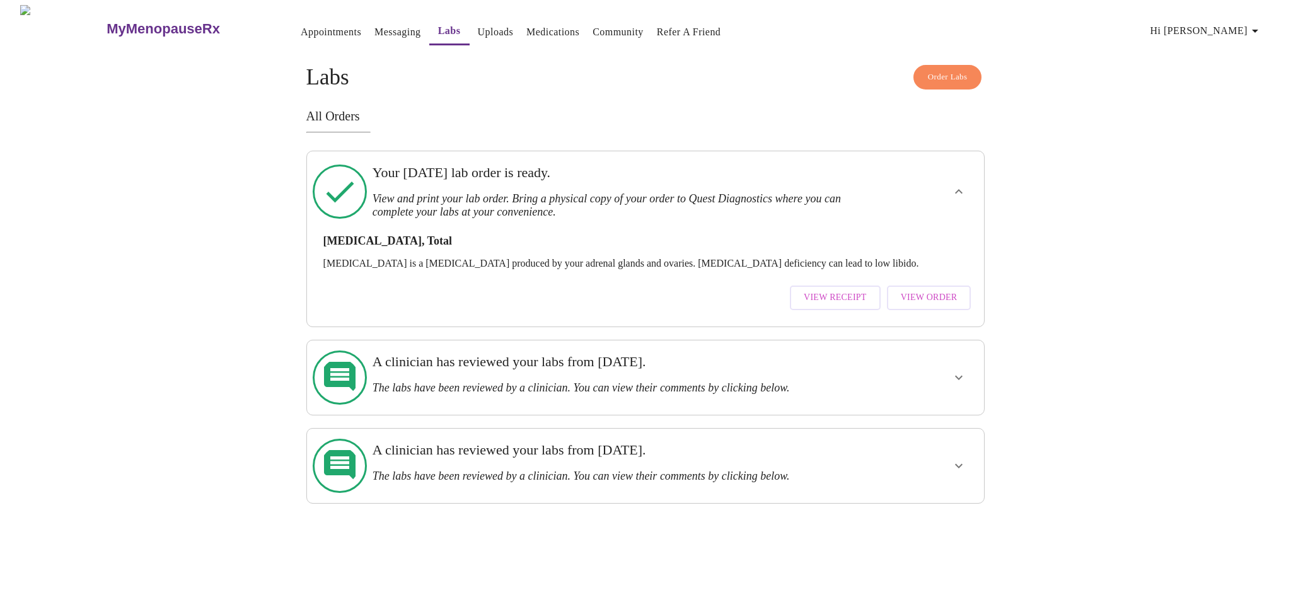
click at [930, 290] on span "View Order" at bounding box center [929, 298] width 57 height 16
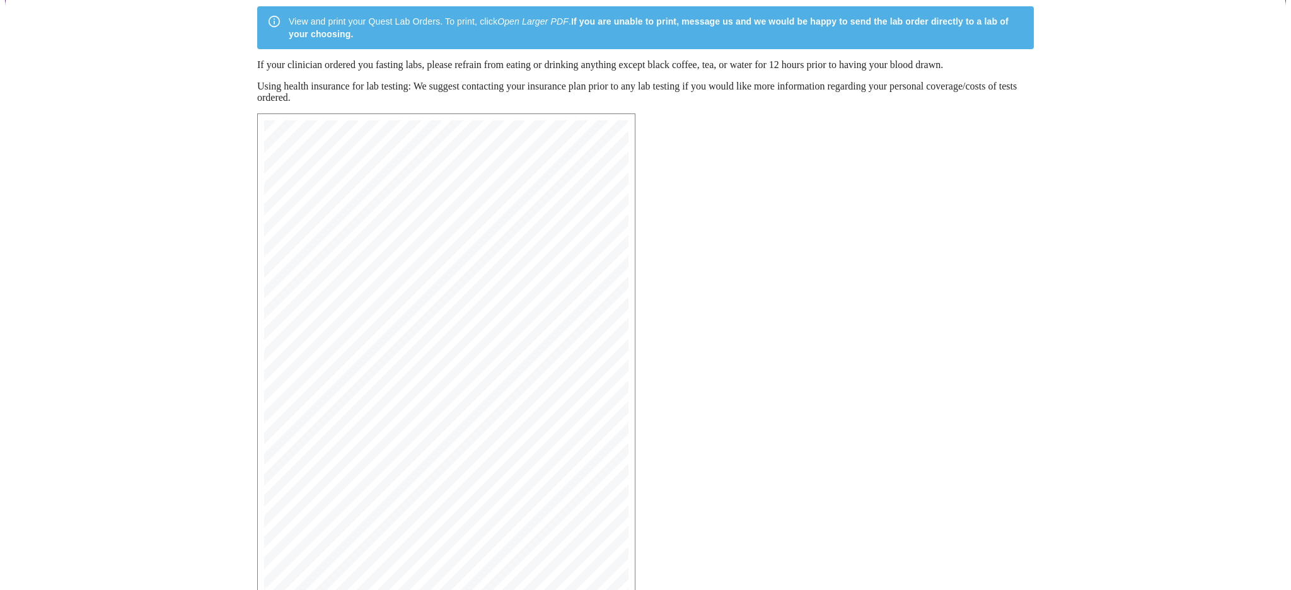
scroll to position [185, 0]
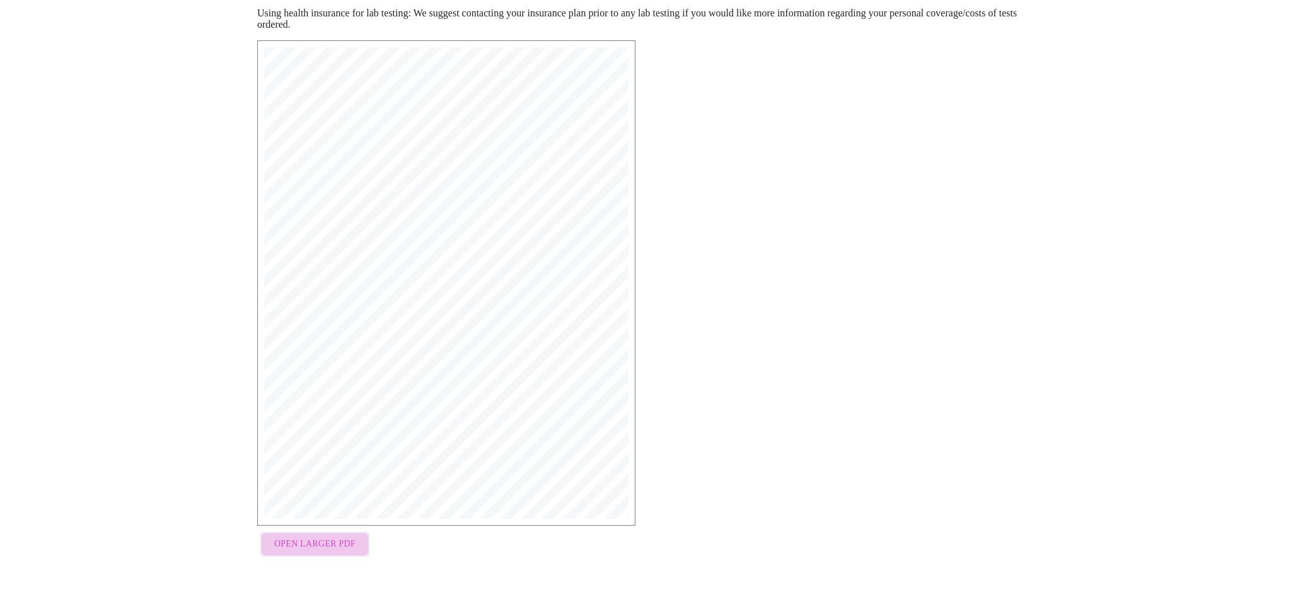
click at [314, 539] on span "Open Larger PDF" at bounding box center [314, 544] width 81 height 16
